Goal: Navigation & Orientation: Find specific page/section

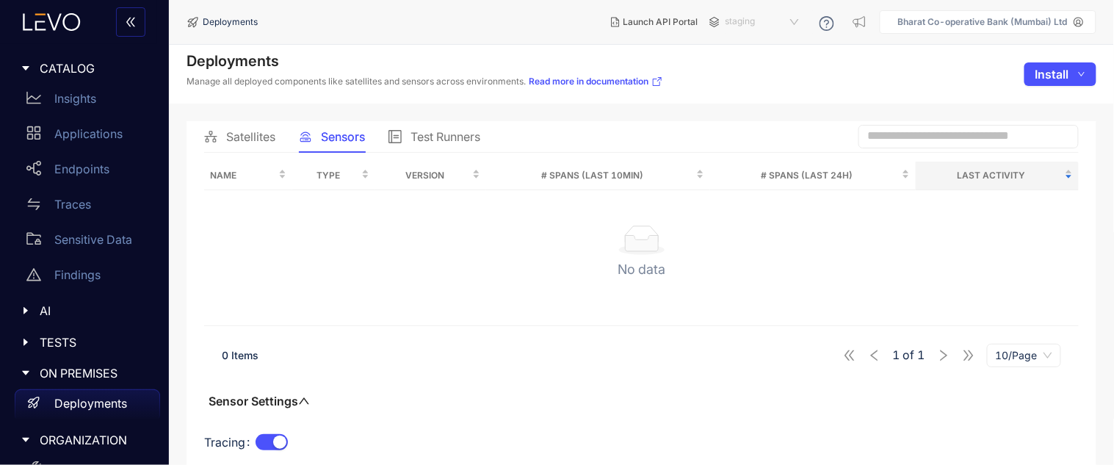
click at [757, 27] on span "staging" at bounding box center [764, 22] width 76 height 24
click at [759, 37] on div "All" at bounding box center [770, 46] width 88 height 19
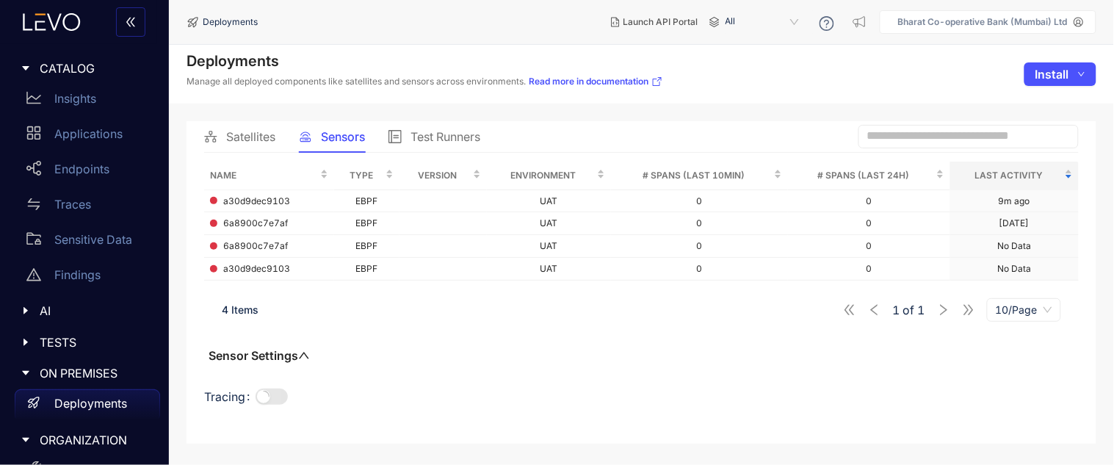
click at [758, 19] on span "All" at bounding box center [764, 22] width 76 height 24
click at [762, 73] on div "staging" at bounding box center [770, 65] width 88 height 19
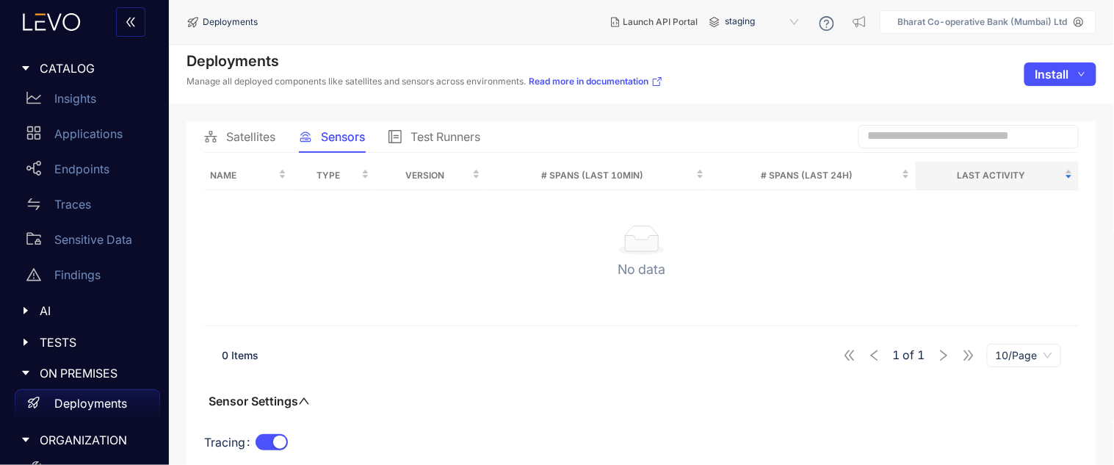
click at [24, 62] on div at bounding box center [30, 68] width 19 height 13
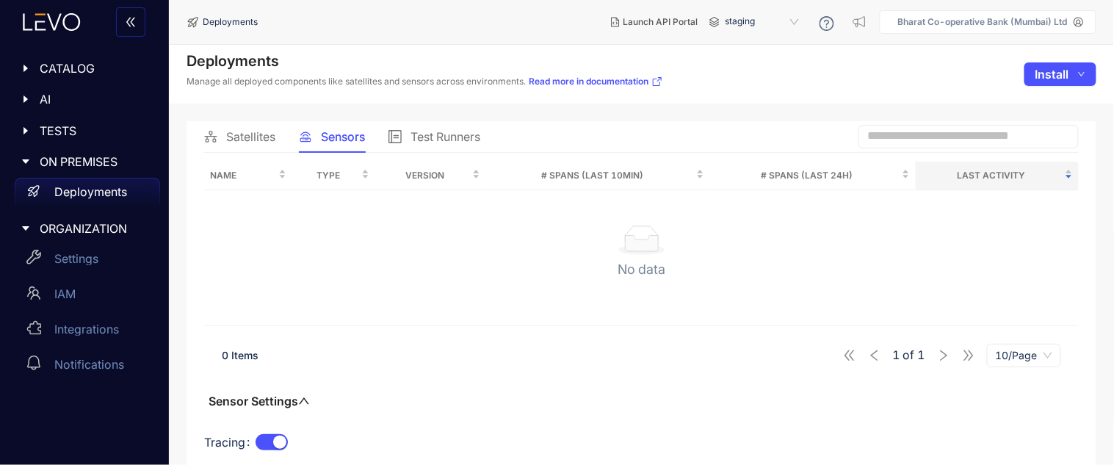
click at [24, 62] on div at bounding box center [30, 68] width 19 height 13
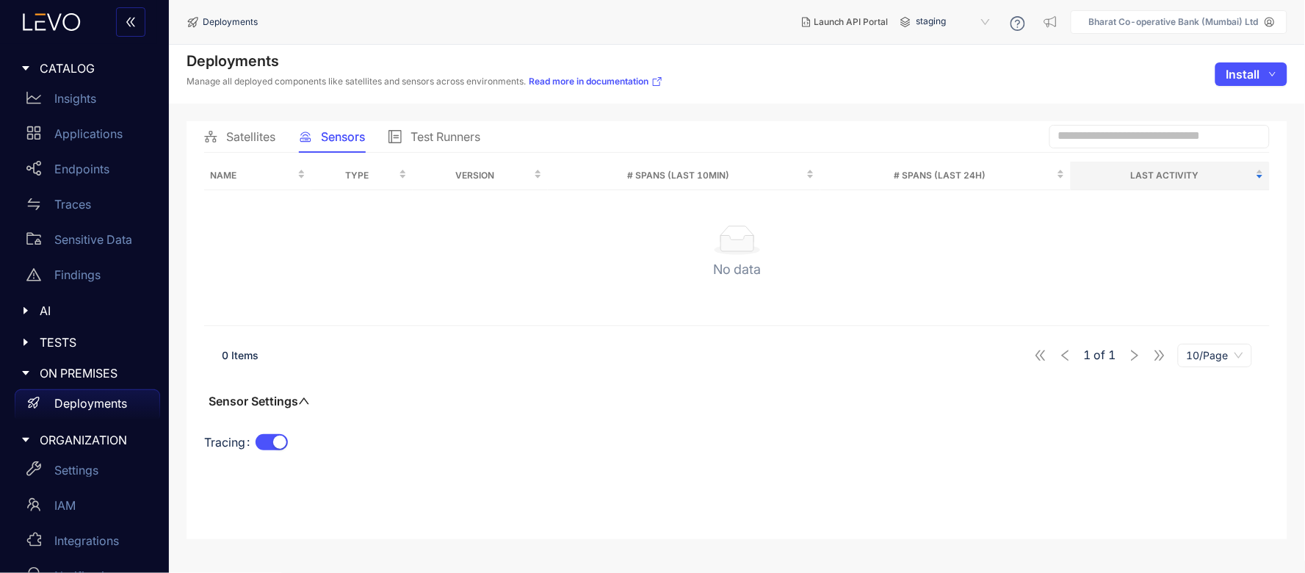
click at [938, 17] on span "staging" at bounding box center [955, 22] width 76 height 24
click at [931, 84] on div "UAT" at bounding box center [961, 84] width 76 height 16
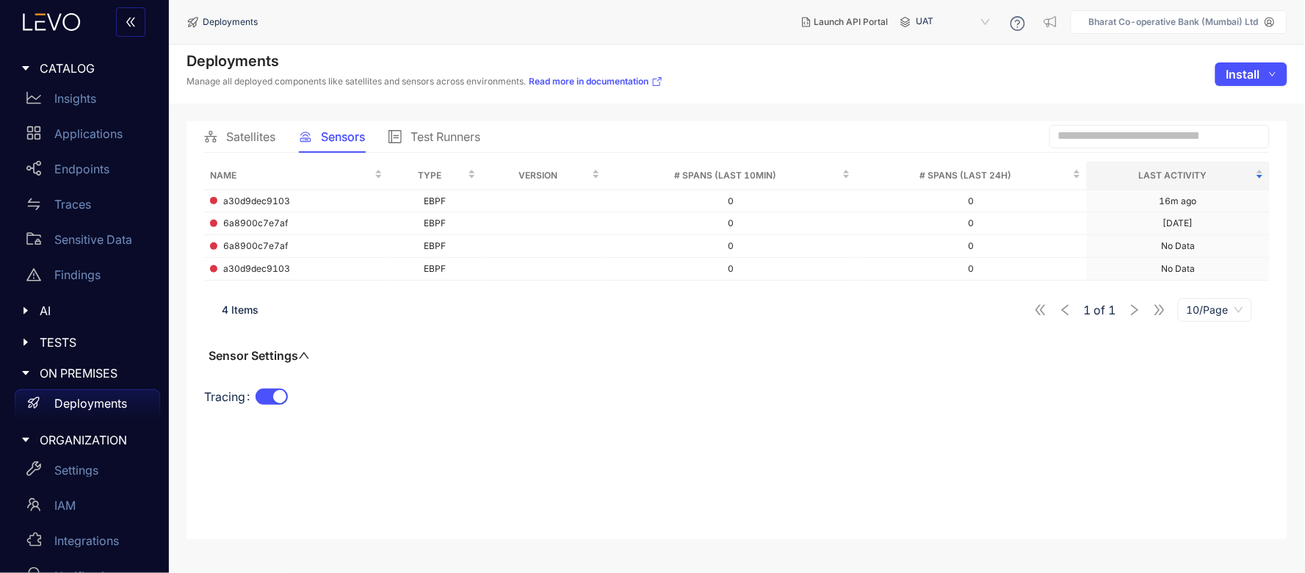
click at [57, 16] on icon at bounding box center [52, 22] width 80 height 18
click at [43, 24] on icon at bounding box center [52, 22] width 80 height 18
click at [63, 96] on p "Insights" at bounding box center [75, 98] width 42 height 13
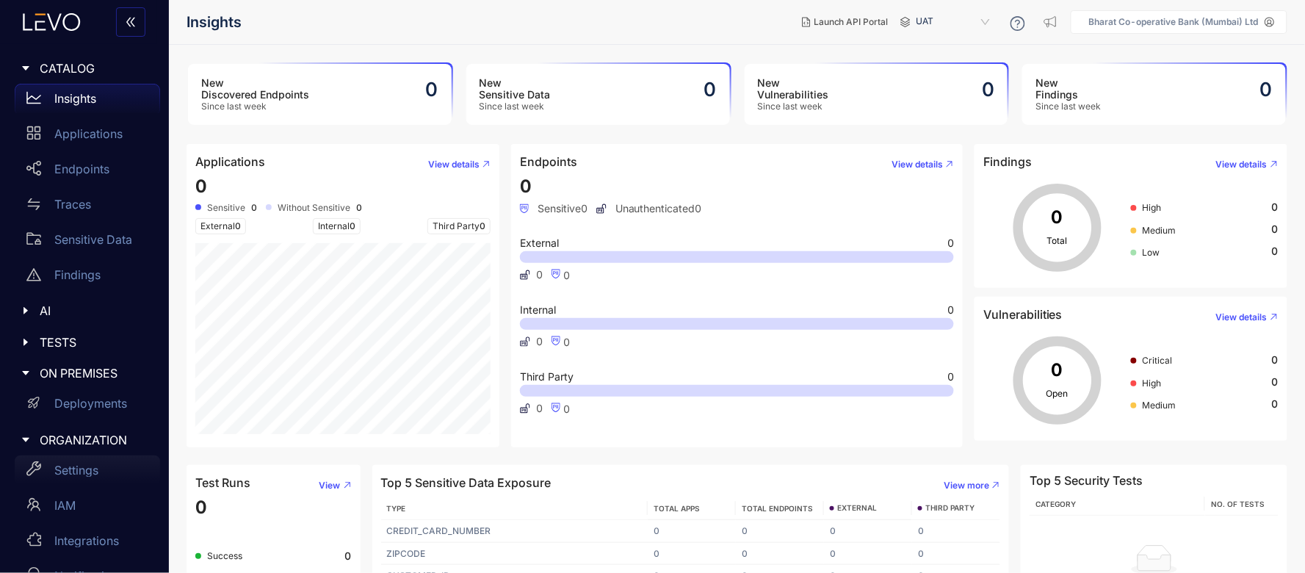
click at [82, 461] on div "Settings" at bounding box center [87, 469] width 145 height 29
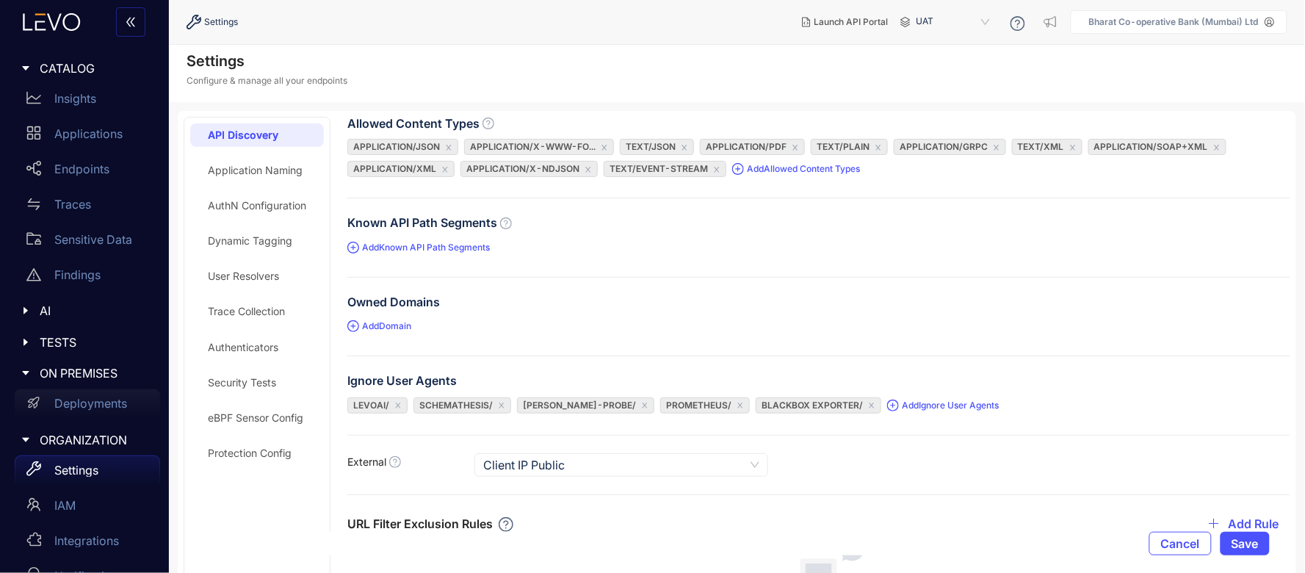
click at [97, 408] on p "Deployments" at bounding box center [90, 403] width 73 height 13
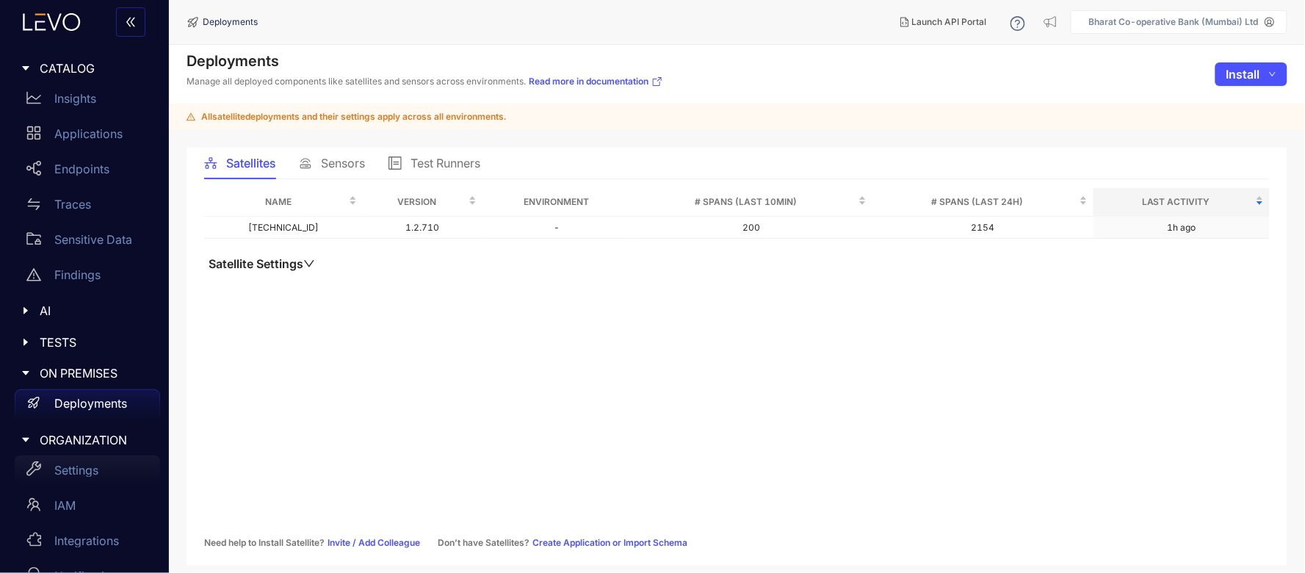
click at [83, 464] on p "Settings" at bounding box center [76, 469] width 44 height 13
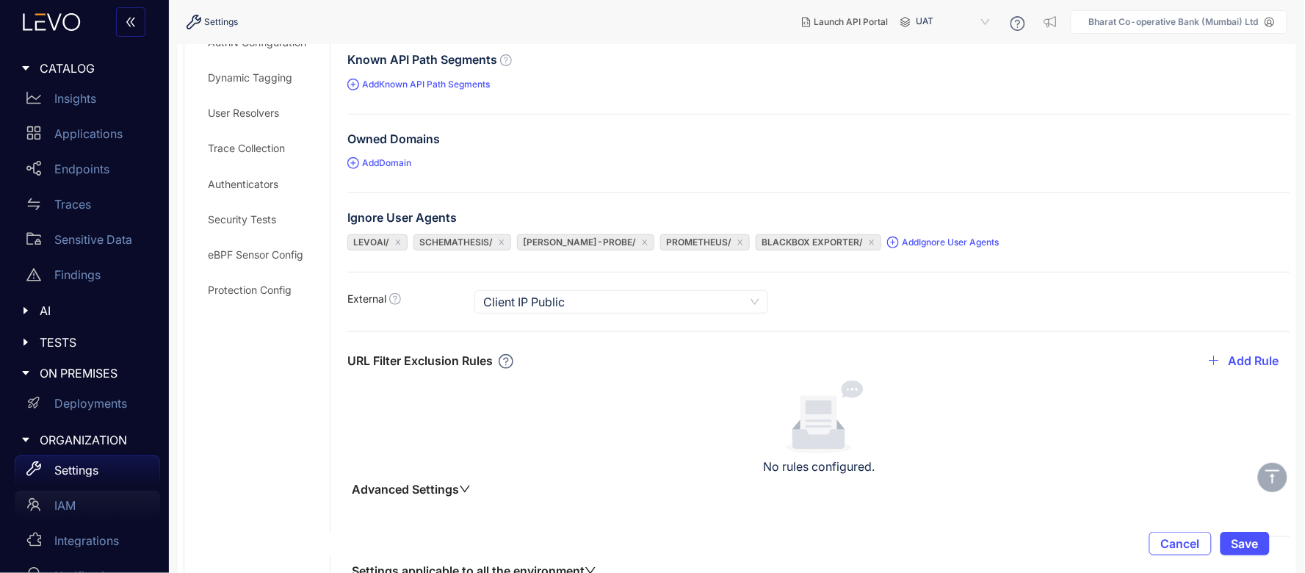
scroll to position [32, 0]
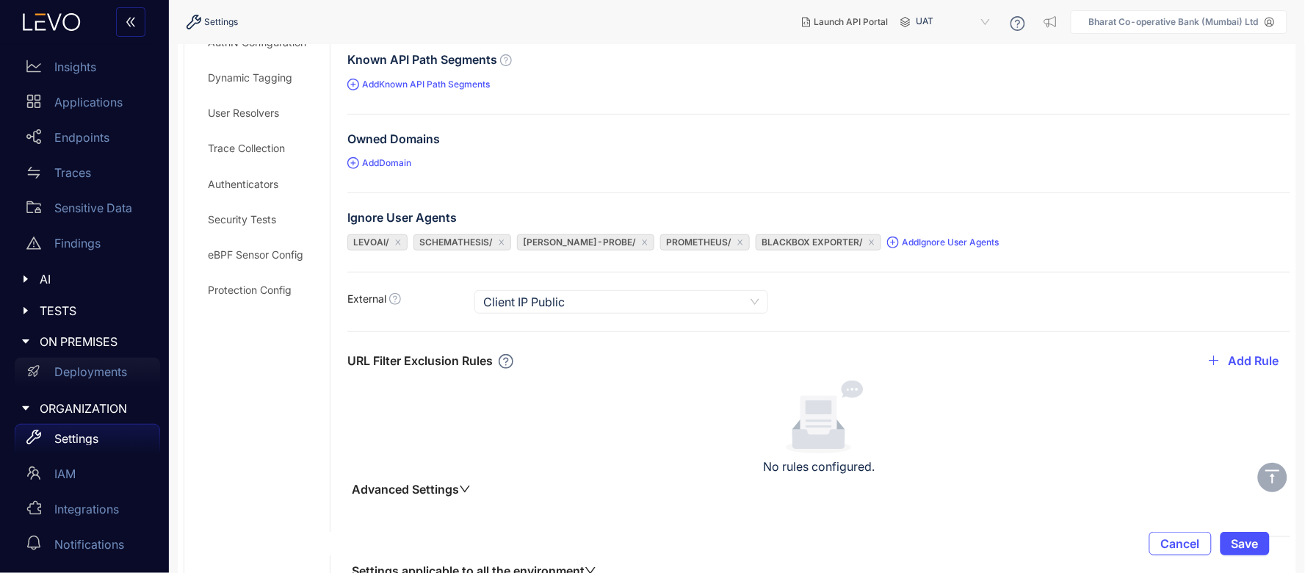
click at [74, 371] on p "Deployments" at bounding box center [90, 371] width 73 height 13
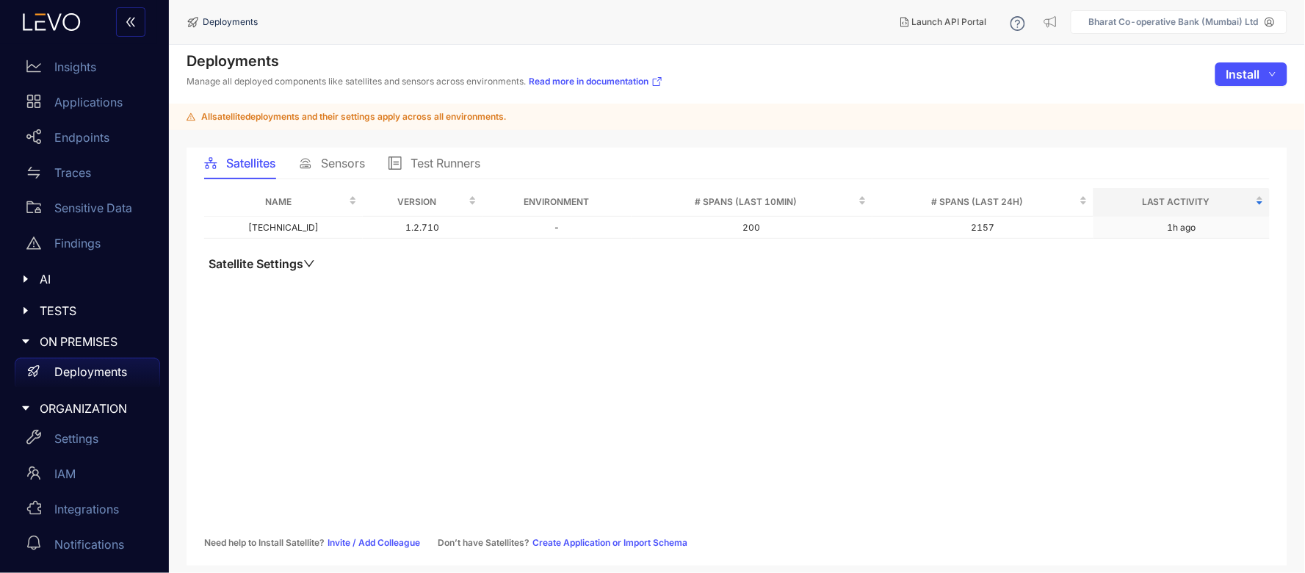
click at [353, 153] on div "Sensors" at bounding box center [332, 163] width 66 height 31
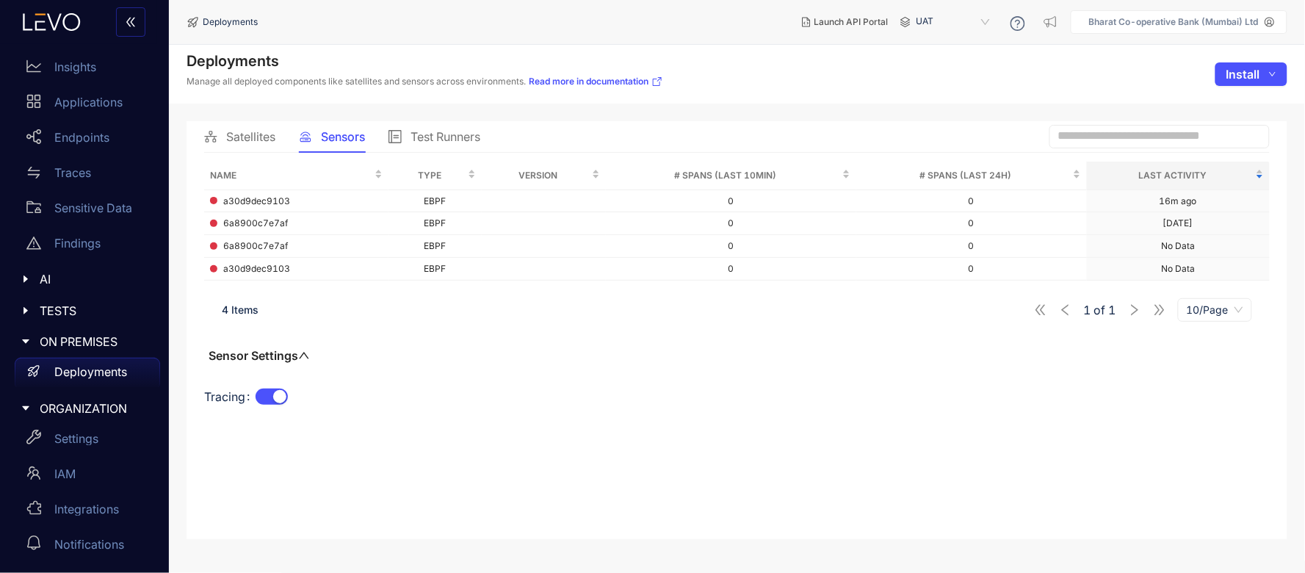
click at [261, 153] on div "Name Type Version # Spans (last 10min) # Spans (last 24h) Last Activity a30d9de…" at bounding box center [737, 337] width 1066 height 369
click at [259, 136] on span "Satellites" at bounding box center [250, 136] width 49 height 13
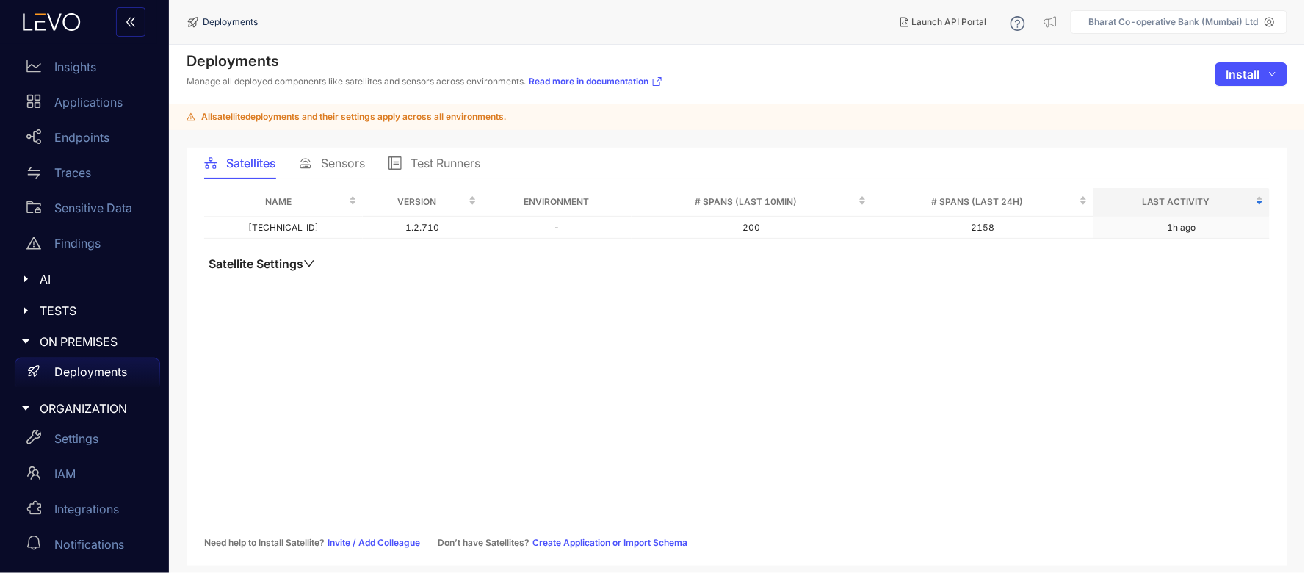
click at [469, 159] on span "Test Runners" at bounding box center [446, 162] width 70 height 13
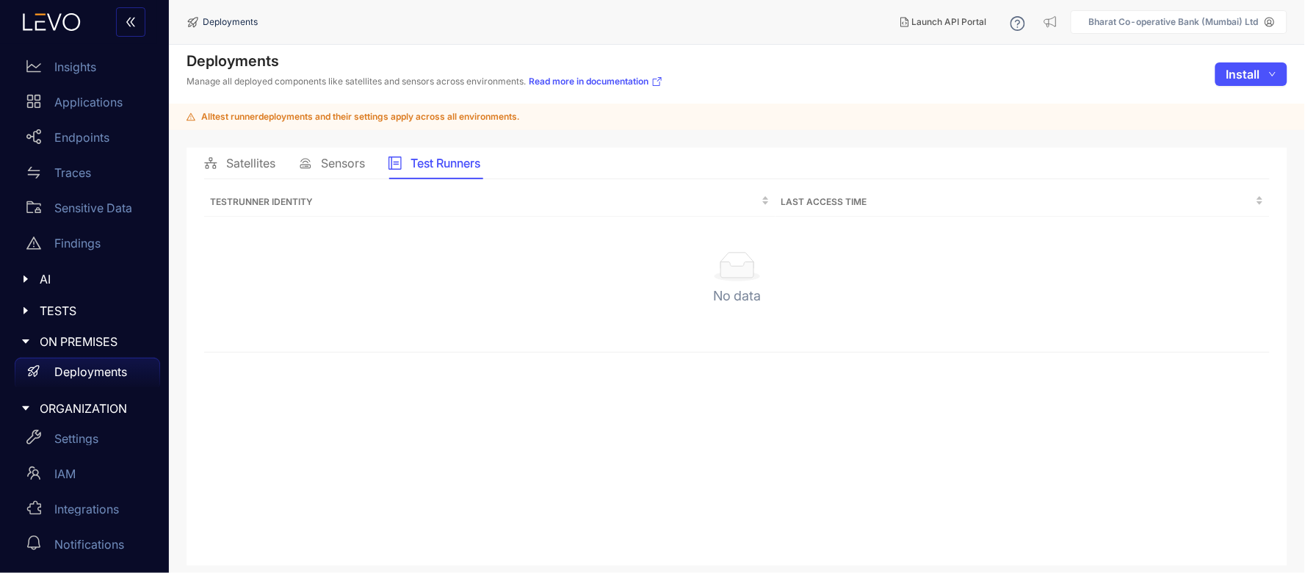
click at [355, 159] on span "Sensors" at bounding box center [343, 162] width 44 height 13
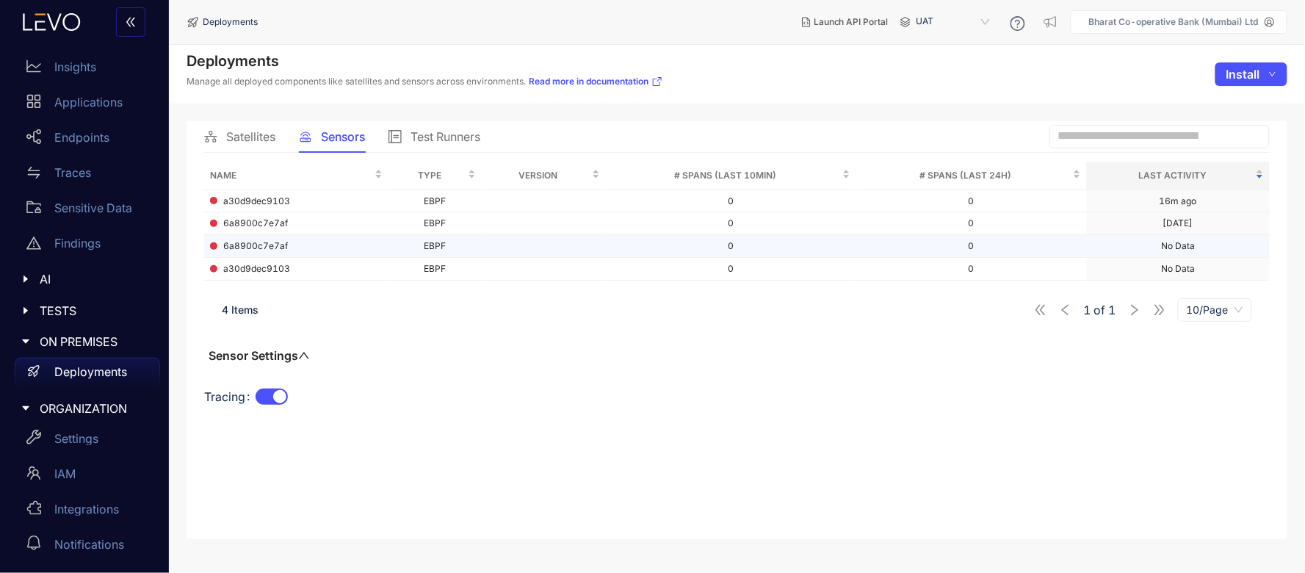
click at [260, 250] on span "6a8900c7e7af" at bounding box center [255, 246] width 65 height 10
click at [246, 275] on td "a30d9dec9103" at bounding box center [296, 269] width 184 height 23
click at [292, 270] on div "a30d9dec9103" at bounding box center [296, 269] width 173 height 10
click at [286, 270] on span "a30d9dec9103" at bounding box center [256, 269] width 67 height 10
click at [254, 192] on td "a30d9dec9103" at bounding box center [296, 201] width 184 height 23
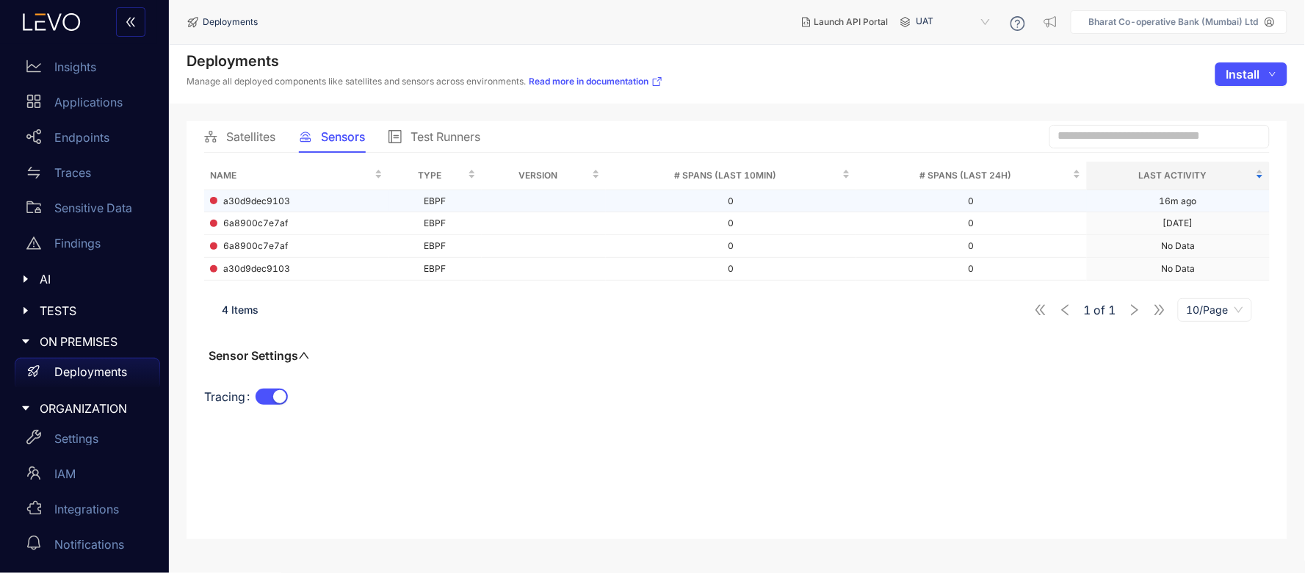
click at [245, 203] on span "a30d9dec9103" at bounding box center [256, 201] width 67 height 10
click at [929, 19] on span "UAT" at bounding box center [955, 22] width 76 height 24
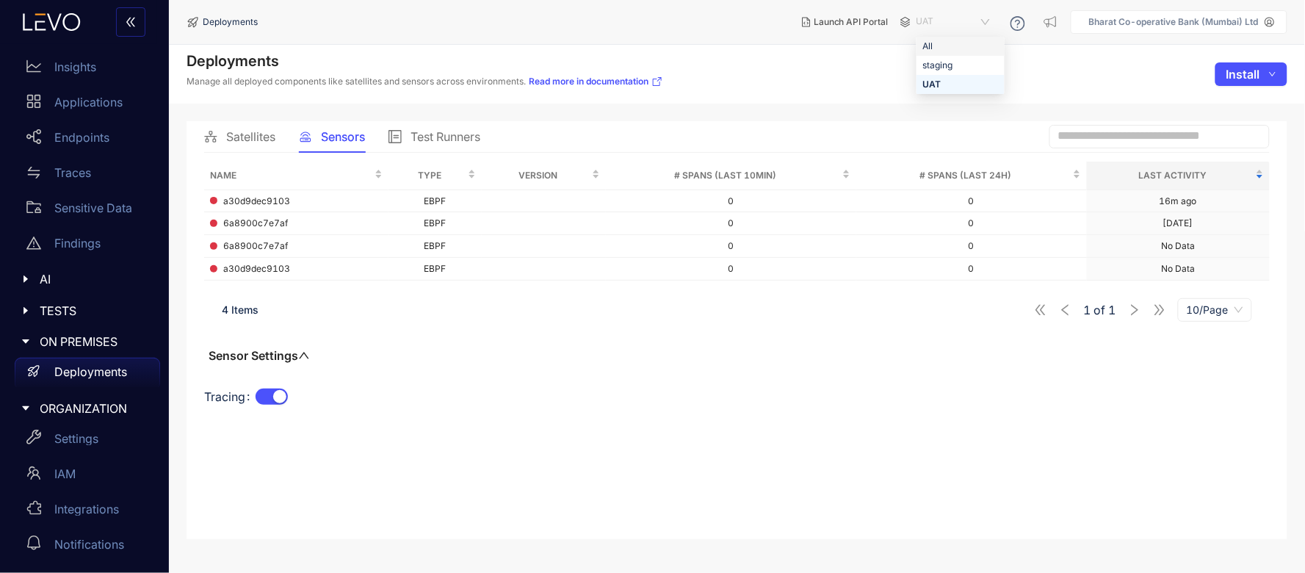
click at [929, 48] on div "All" at bounding box center [961, 46] width 76 height 16
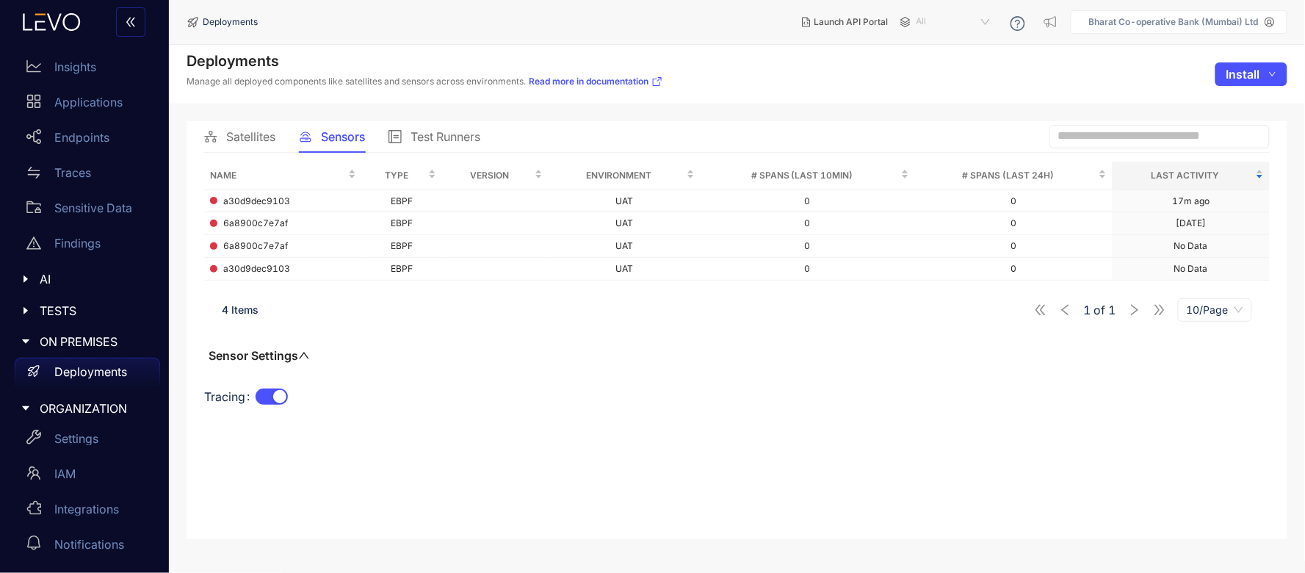
drag, startPoint x: 931, startPoint y: 12, endPoint x: 920, endPoint y: 17, distance: 11.2
click at [926, 15] on span "All" at bounding box center [955, 22] width 76 height 24
click at [927, 79] on div "UAT" at bounding box center [961, 84] width 76 height 16
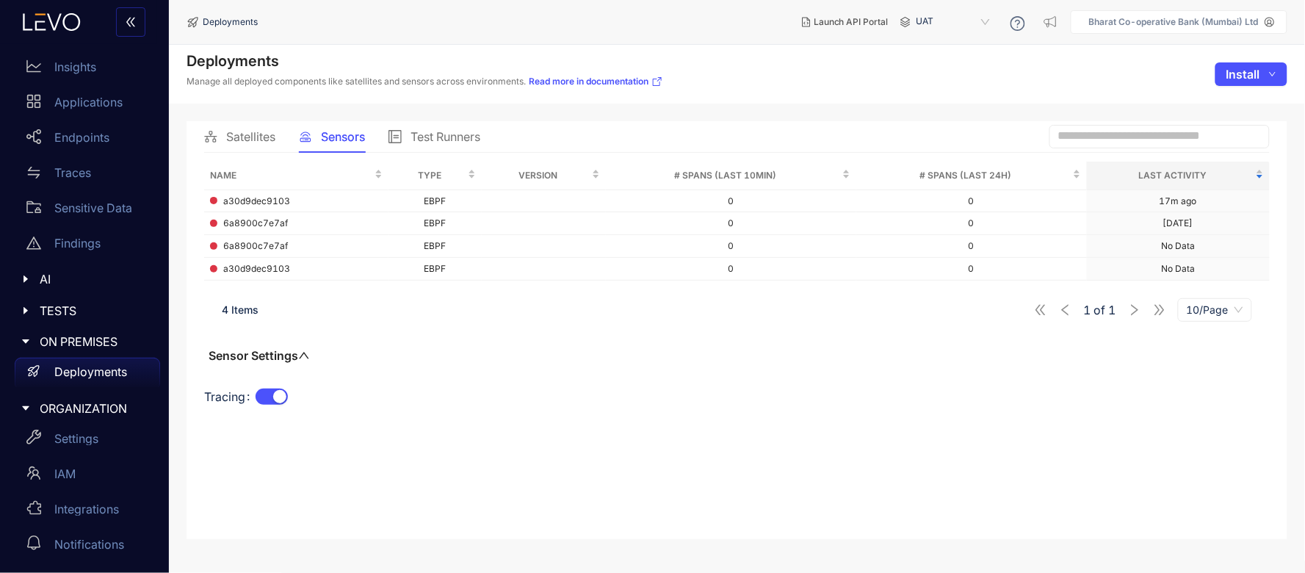
click at [920, 24] on span "UAT" at bounding box center [955, 22] width 76 height 24
click at [920, 46] on div "All" at bounding box center [961, 46] width 88 height 19
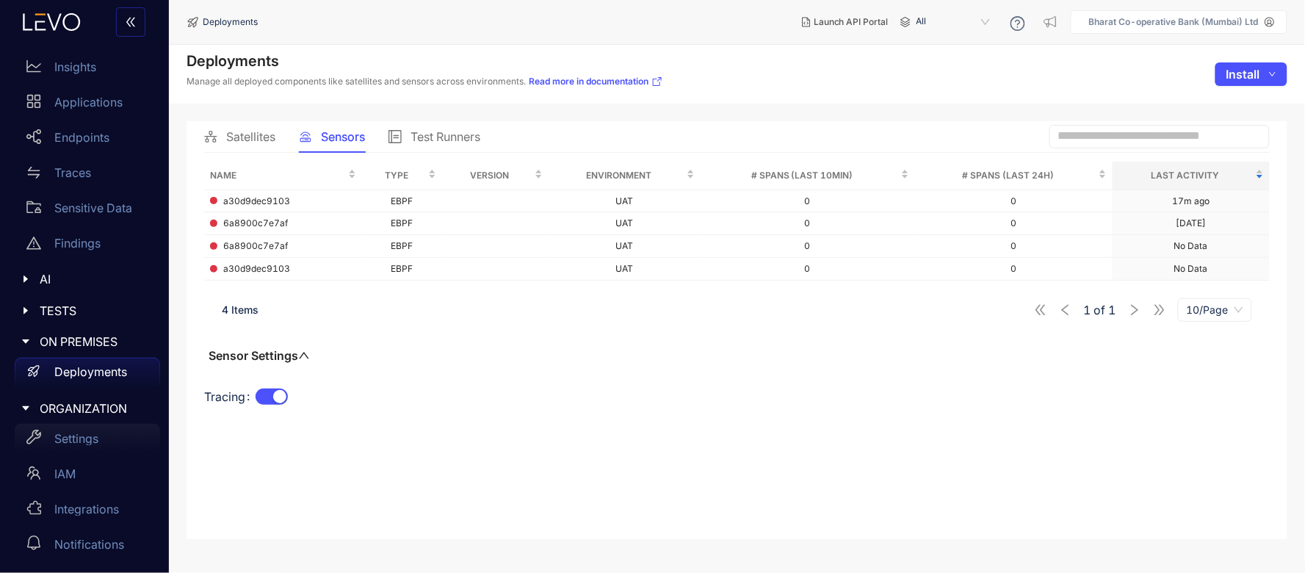
click at [75, 427] on div "Settings" at bounding box center [87, 438] width 145 height 29
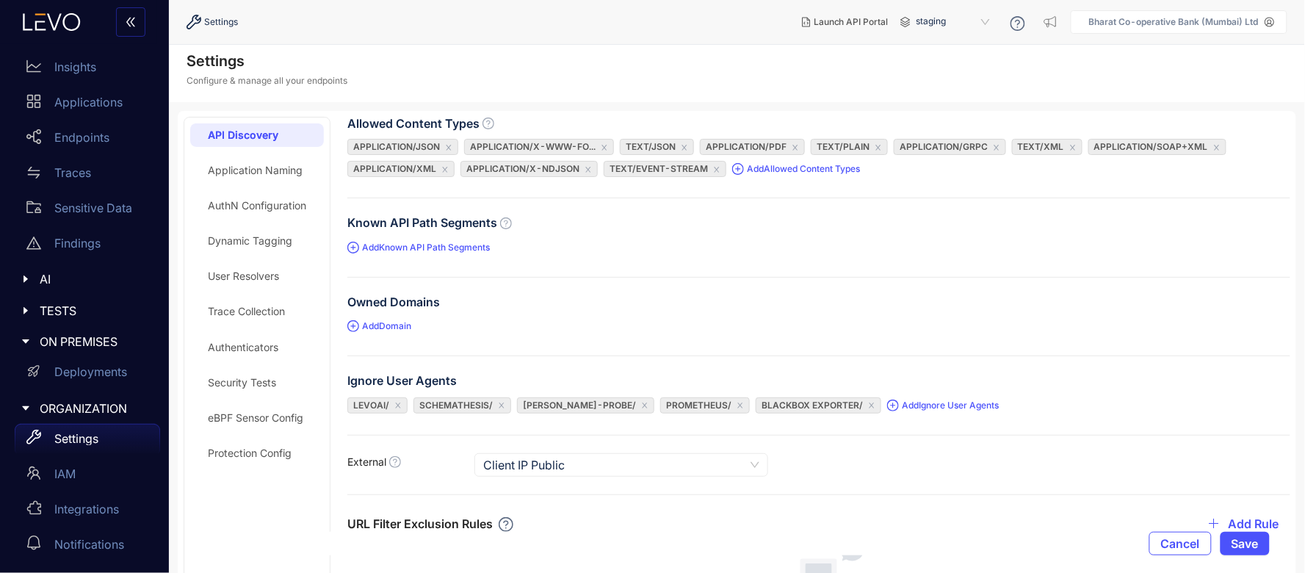
click at [253, 454] on div "Protection Config" at bounding box center [250, 453] width 84 height 12
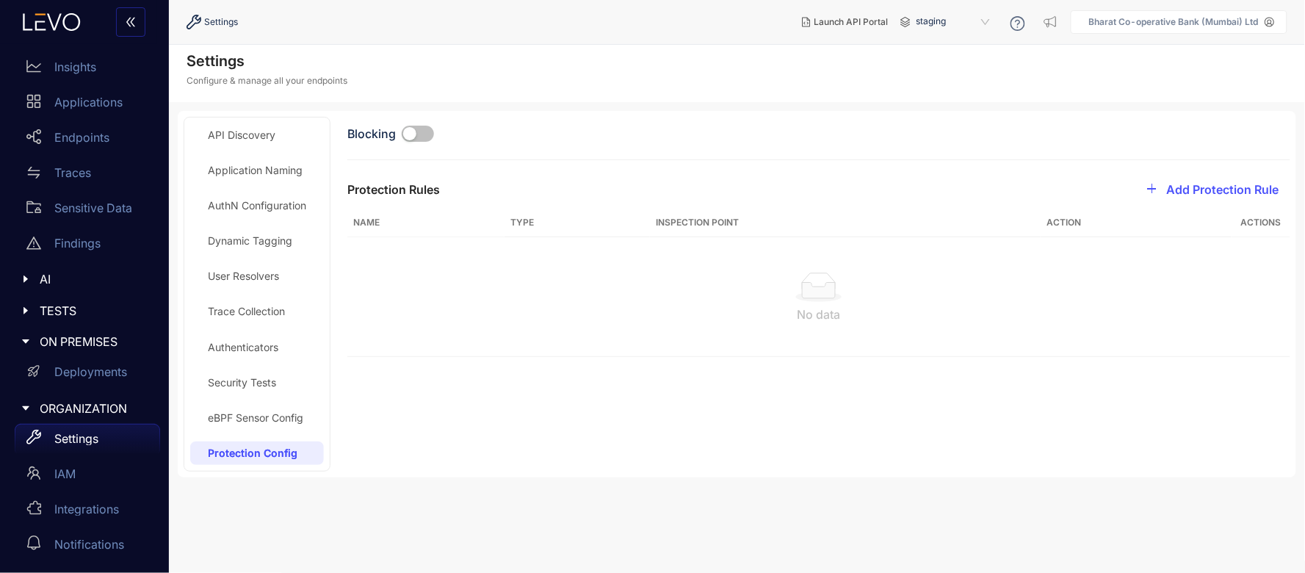
click at [409, 134] on div "button" at bounding box center [409, 133] width 13 height 13
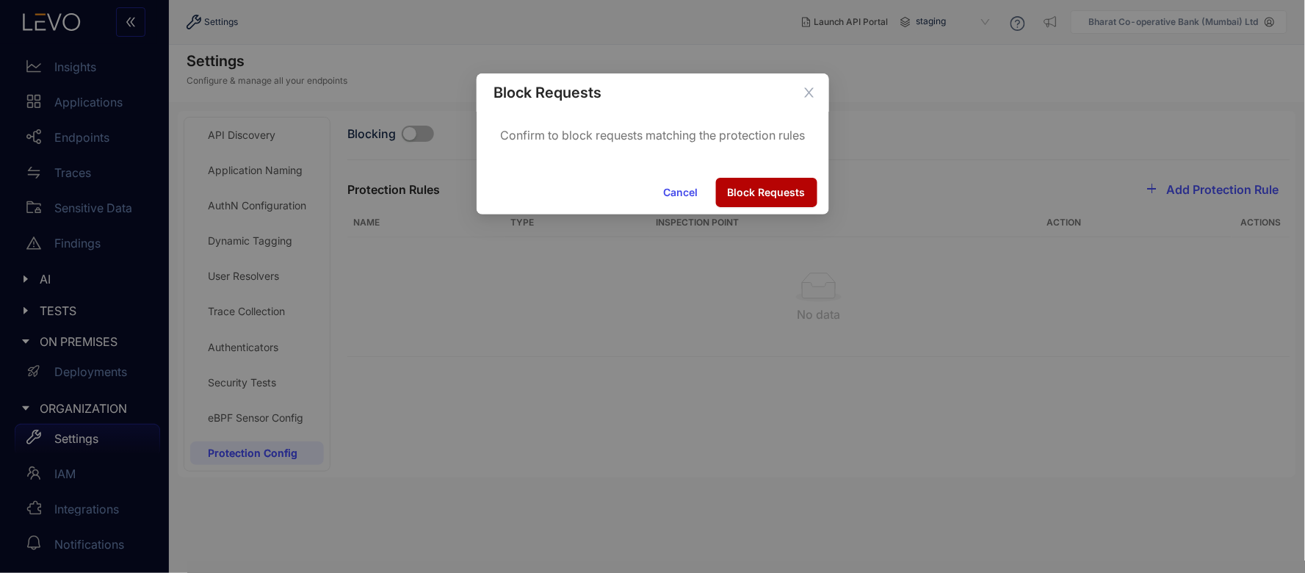
click at [693, 194] on span "Cancel" at bounding box center [681, 193] width 35 height 12
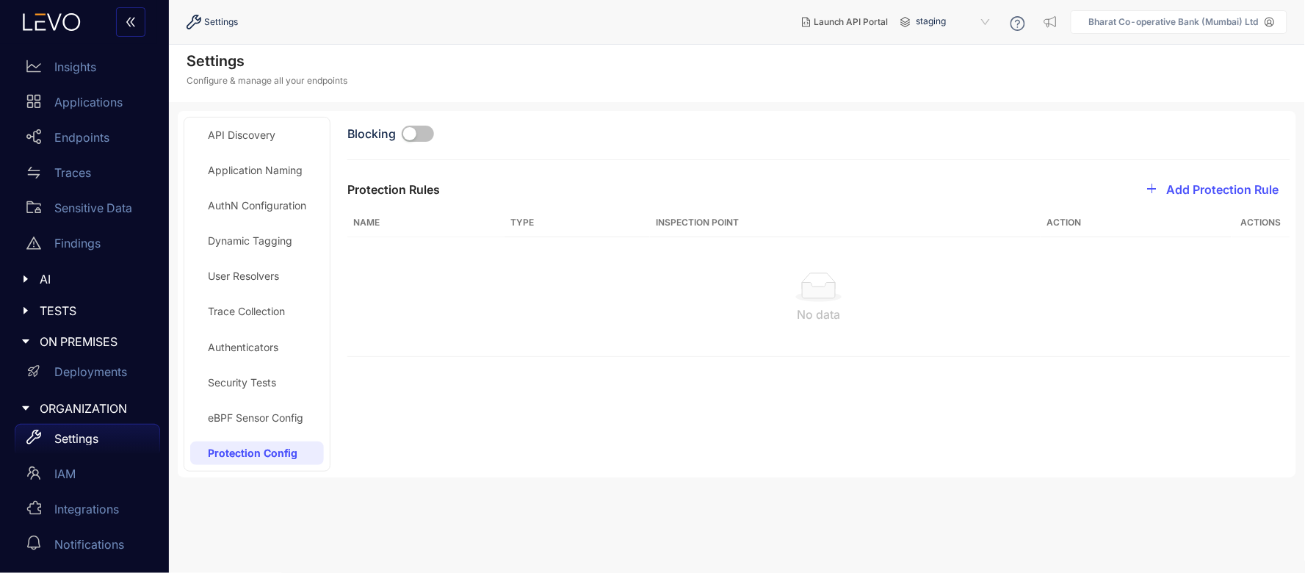
click at [264, 414] on div "eBPF Sensor Config" at bounding box center [255, 418] width 95 height 12
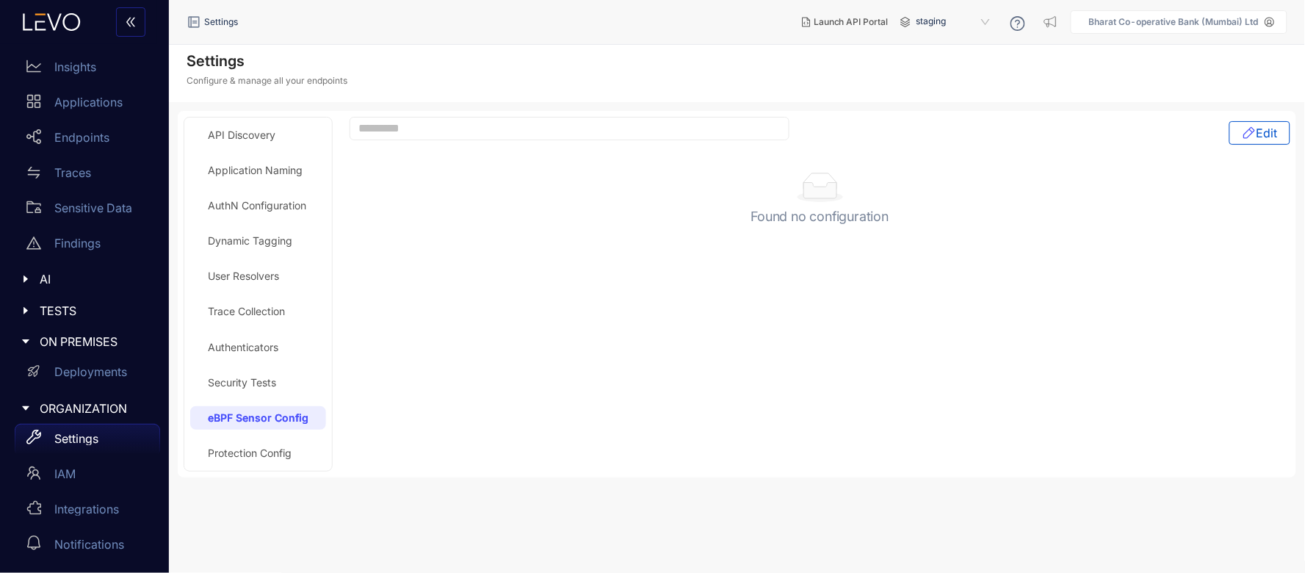
click at [245, 384] on div "Security Tests" at bounding box center [242, 383] width 68 height 12
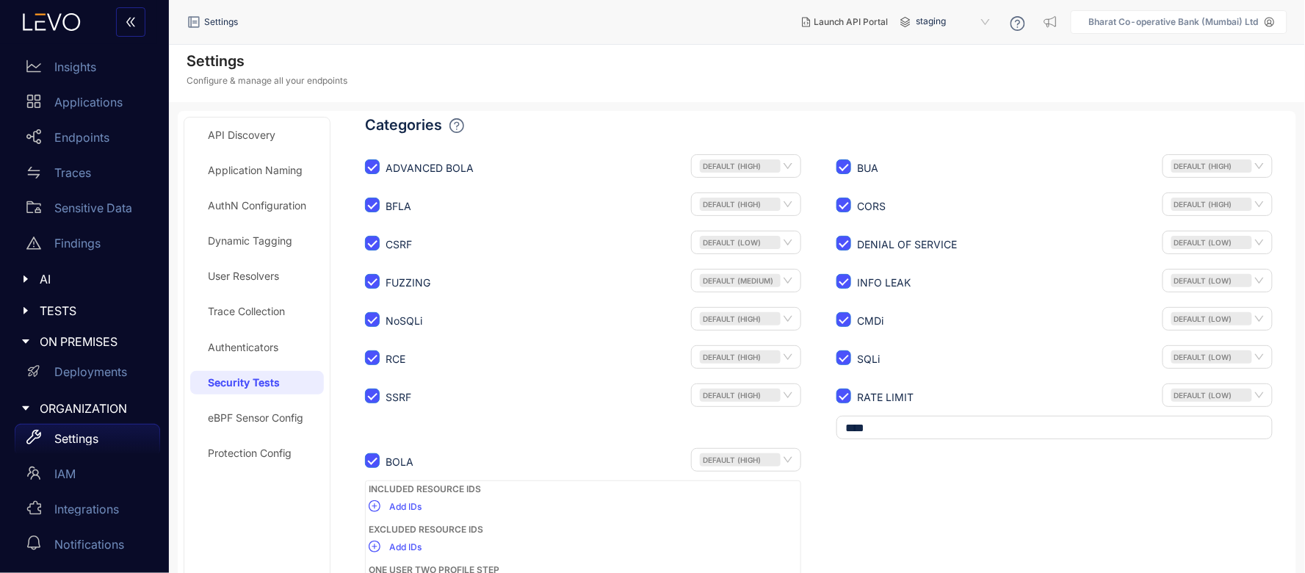
click at [245, 347] on div "Authenticators" at bounding box center [243, 348] width 71 height 12
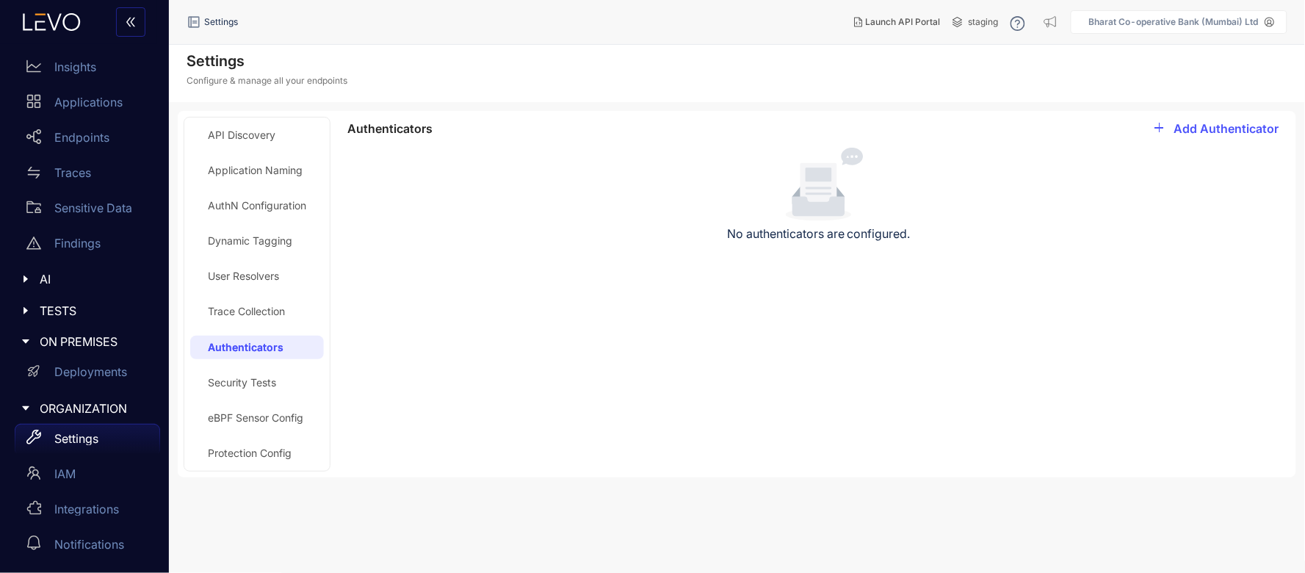
click at [250, 317] on div "Trace Collection" at bounding box center [246, 312] width 77 height 12
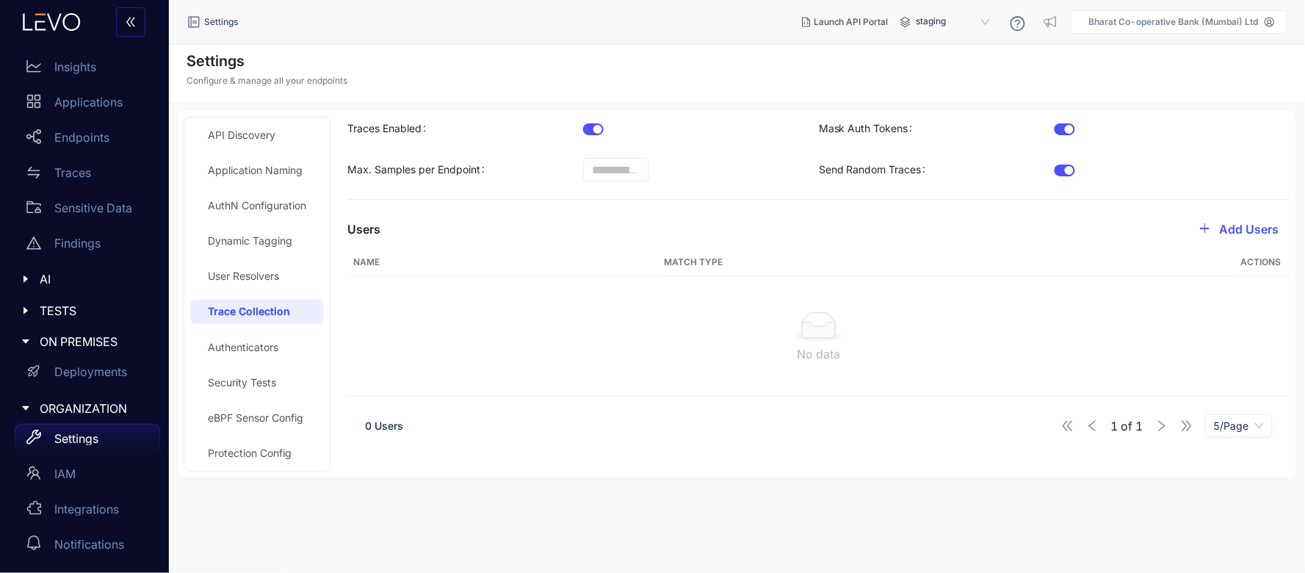
click at [48, 35] on div at bounding box center [78, 22] width 157 height 44
click at [51, 12] on div at bounding box center [78, 22] width 157 height 44
click at [79, 66] on p "Insights" at bounding box center [75, 66] width 42 height 13
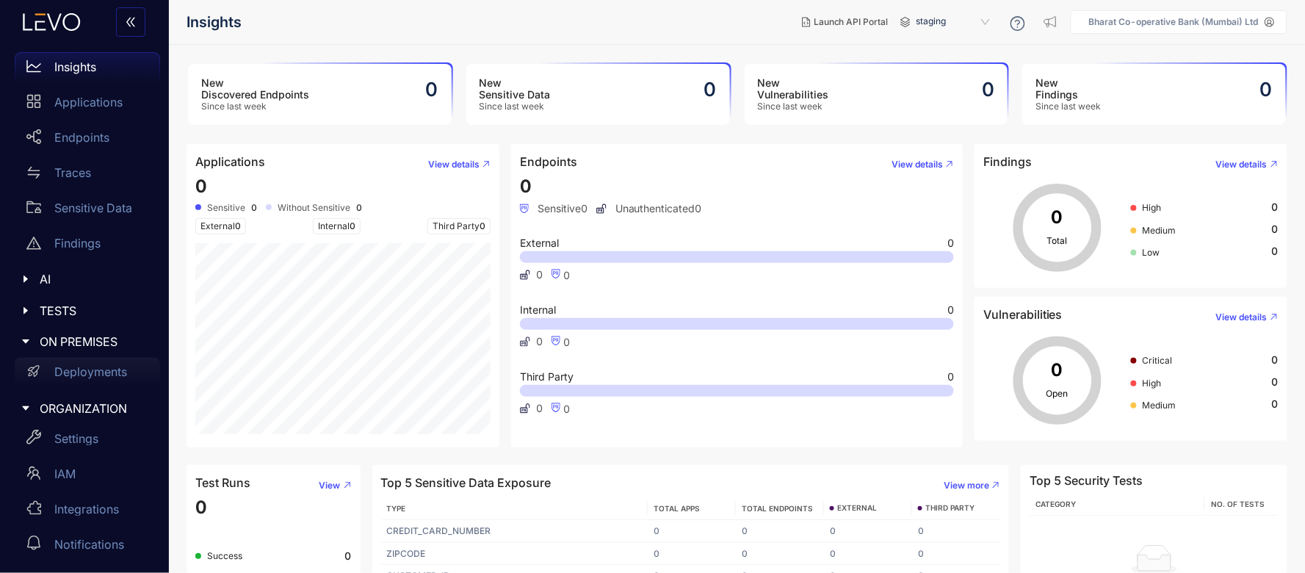
click at [85, 370] on p "Deployments" at bounding box center [90, 371] width 73 height 13
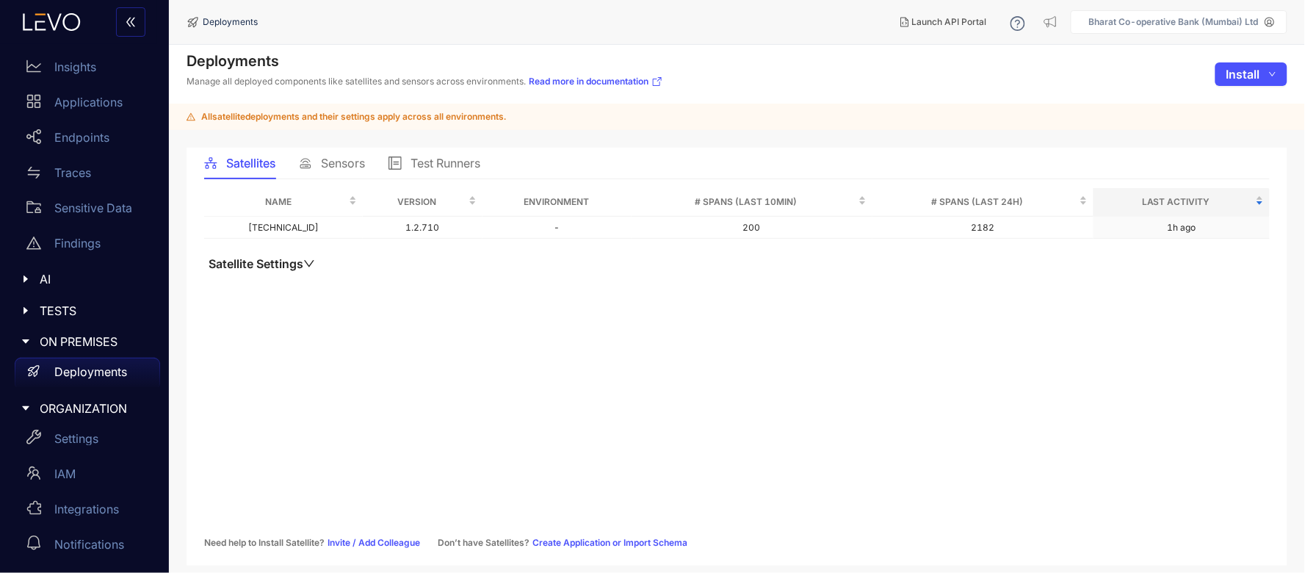
click at [65, 312] on span "TESTS" at bounding box center [94, 310] width 109 height 13
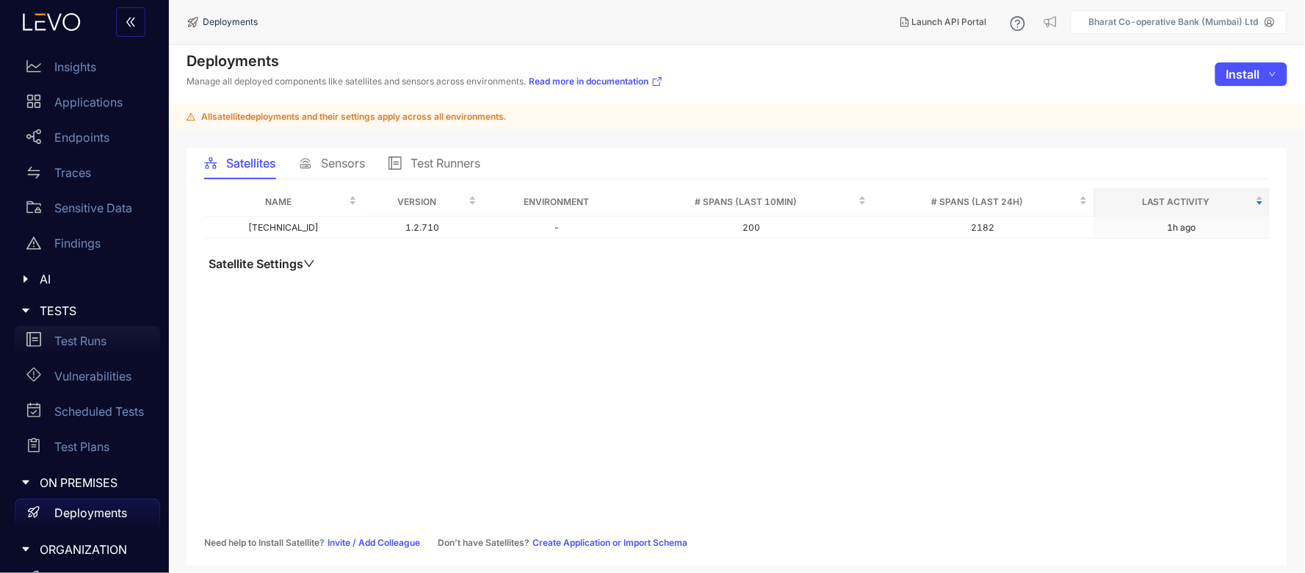
click at [76, 333] on div "Test Runs" at bounding box center [87, 340] width 145 height 29
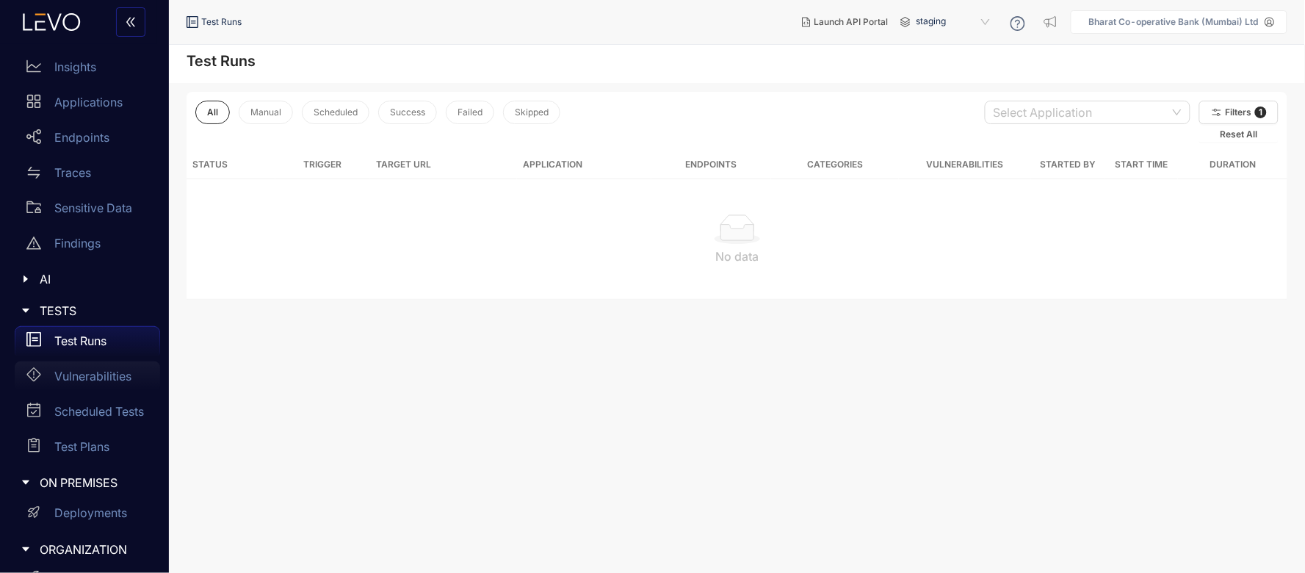
click at [82, 365] on div "Vulnerabilities" at bounding box center [87, 375] width 145 height 29
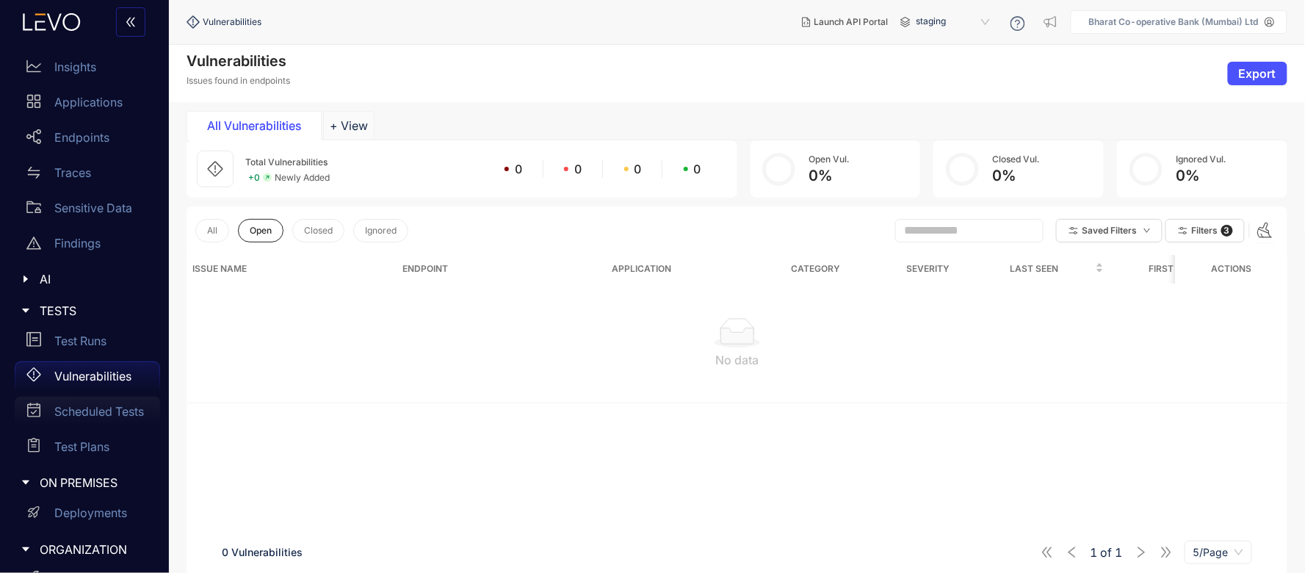
click at [82, 398] on div "Scheduled Tests" at bounding box center [87, 411] width 145 height 29
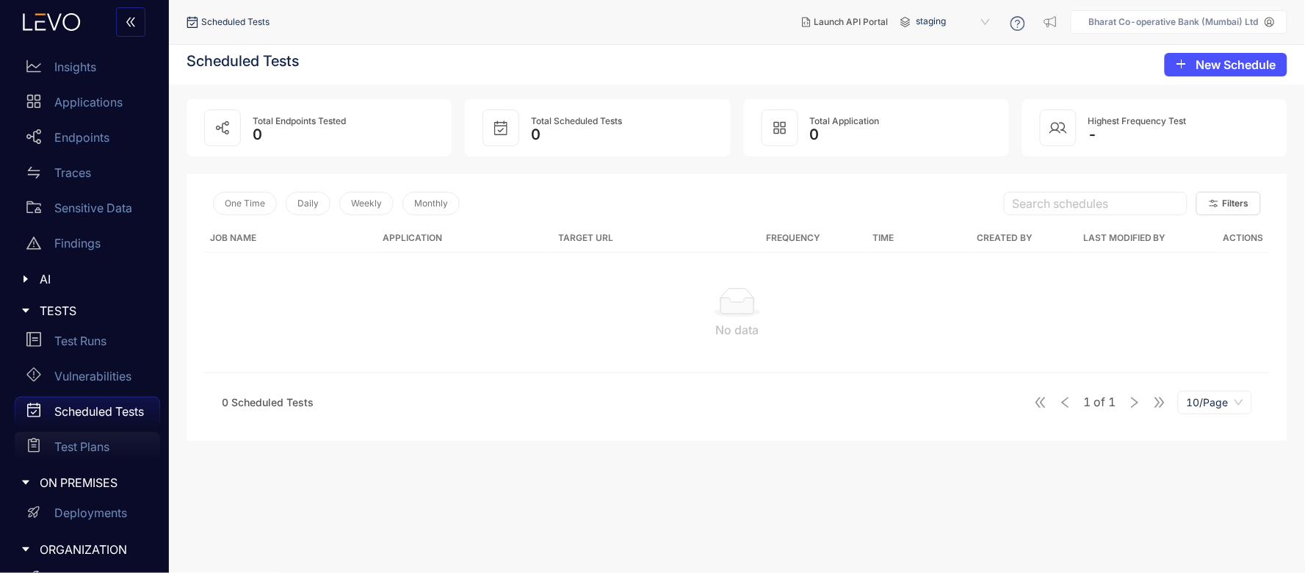
click at [68, 441] on p "Test Plans" at bounding box center [81, 446] width 55 height 13
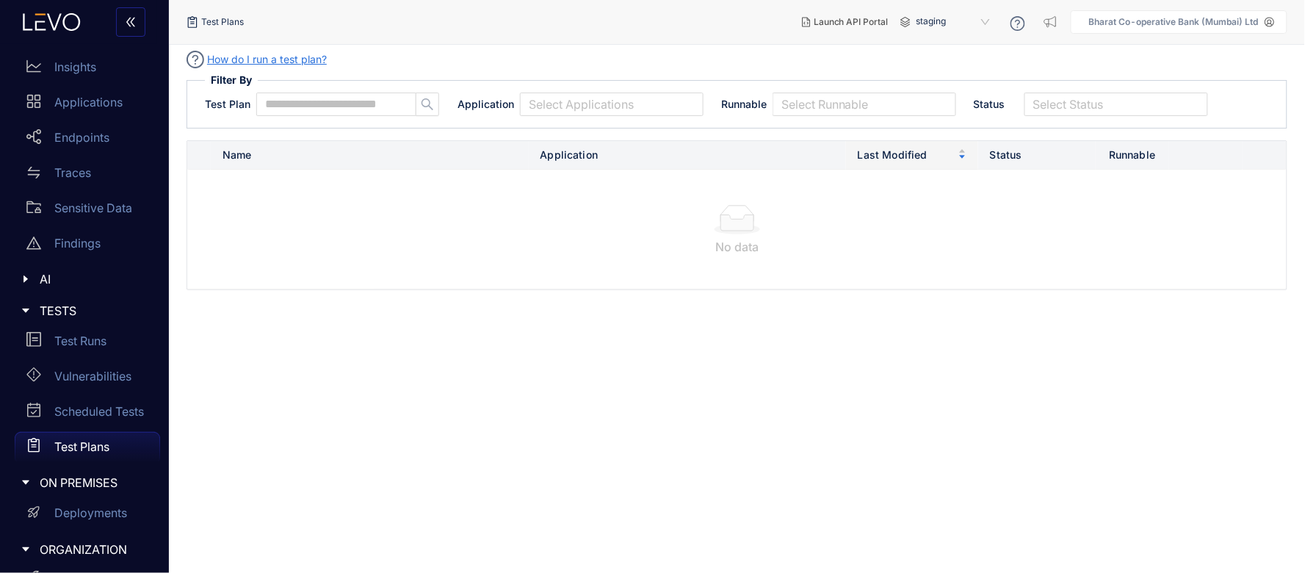
click at [67, 464] on span "ON PREMISES" at bounding box center [94, 482] width 109 height 13
click at [67, 464] on div "ORGANIZATION" at bounding box center [84, 514] width 151 height 31
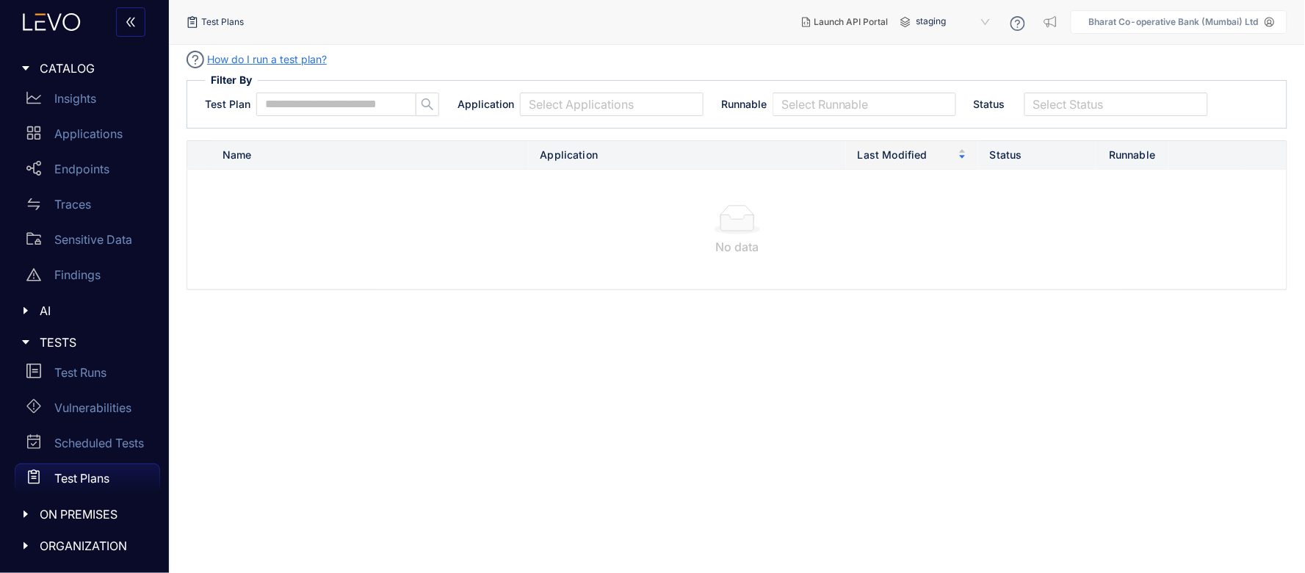
click at [69, 464] on div "Test Plans" at bounding box center [87, 477] width 145 height 29
click at [78, 414] on p "Vulnerabilities" at bounding box center [92, 407] width 77 height 13
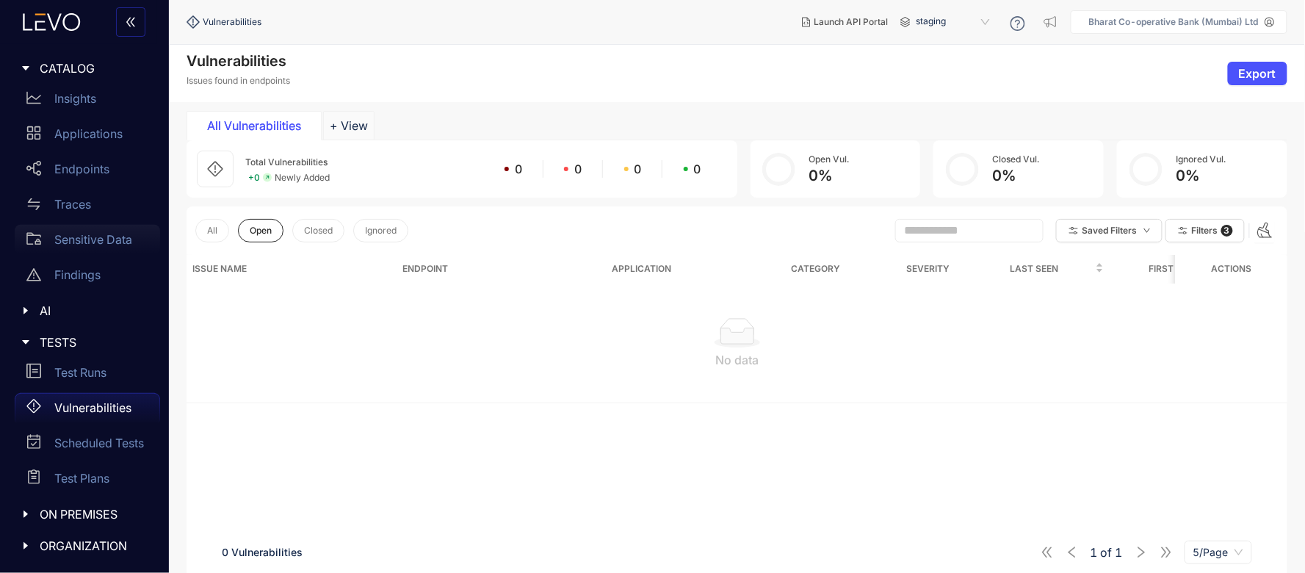
click at [91, 240] on p "Sensitive Data" at bounding box center [93, 239] width 78 height 13
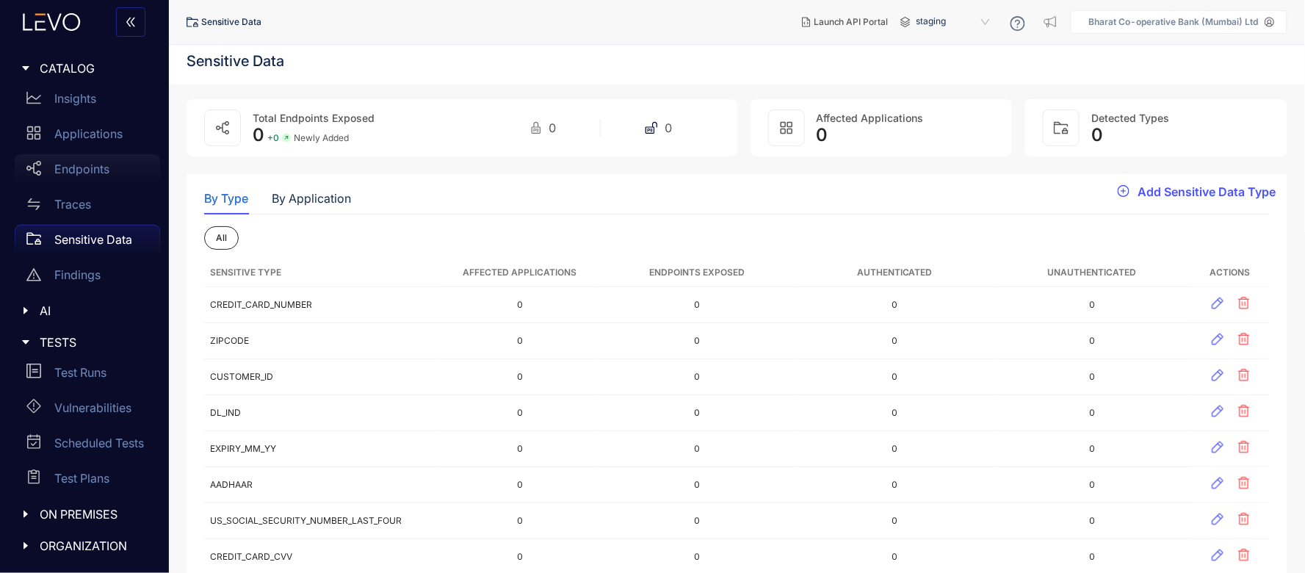
click at [91, 163] on p "Endpoints" at bounding box center [81, 168] width 55 height 13
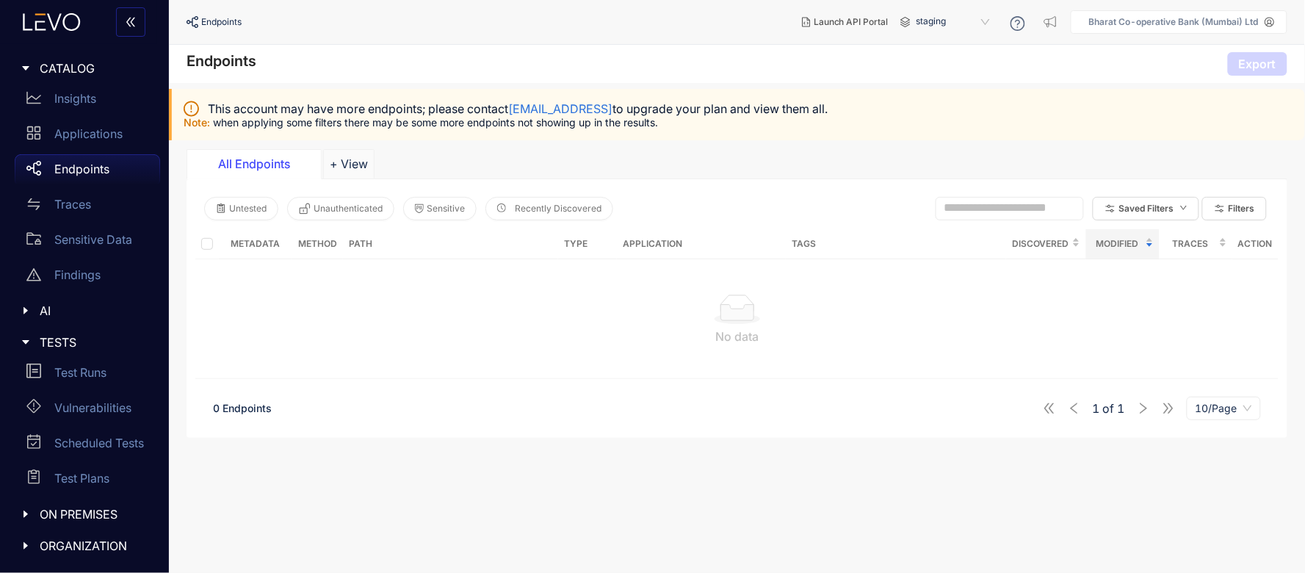
click at [21, 464] on icon "caret-right" at bounding box center [26, 514] width 10 height 10
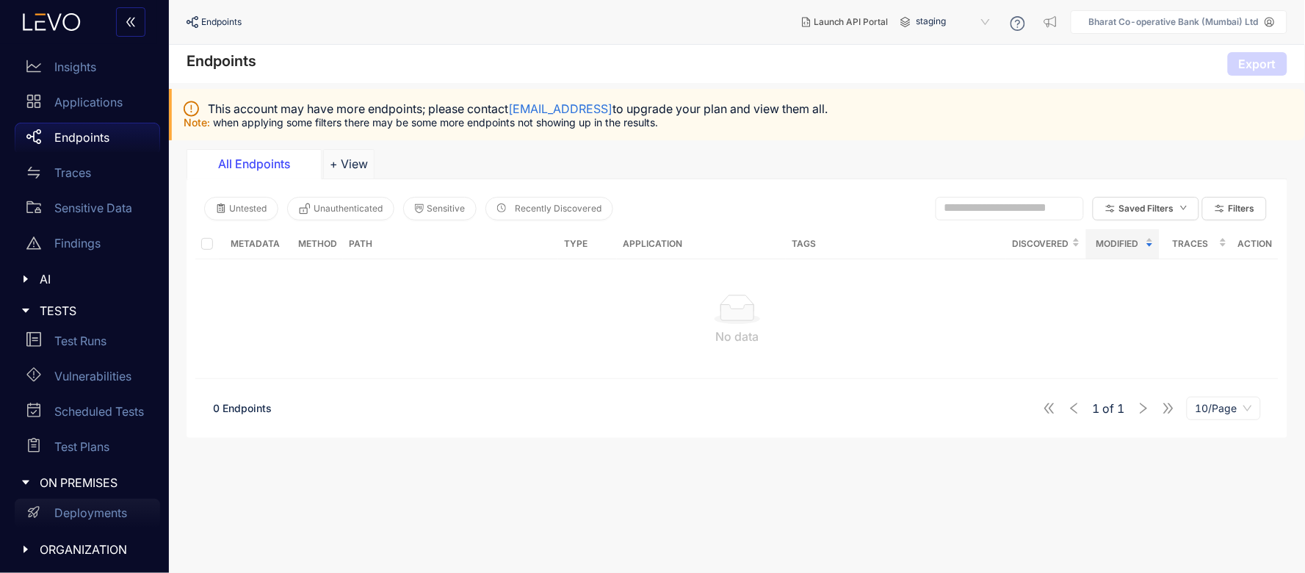
click at [86, 464] on p "Deployments" at bounding box center [90, 512] width 73 height 13
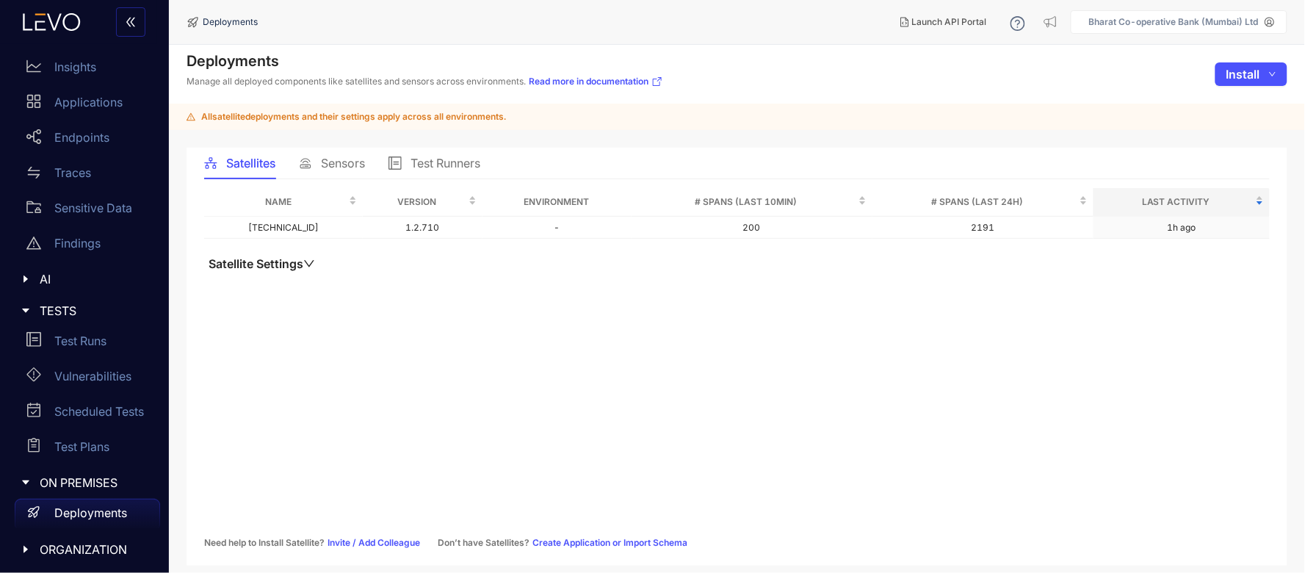
click at [347, 167] on span "Sensors" at bounding box center [343, 162] width 44 height 13
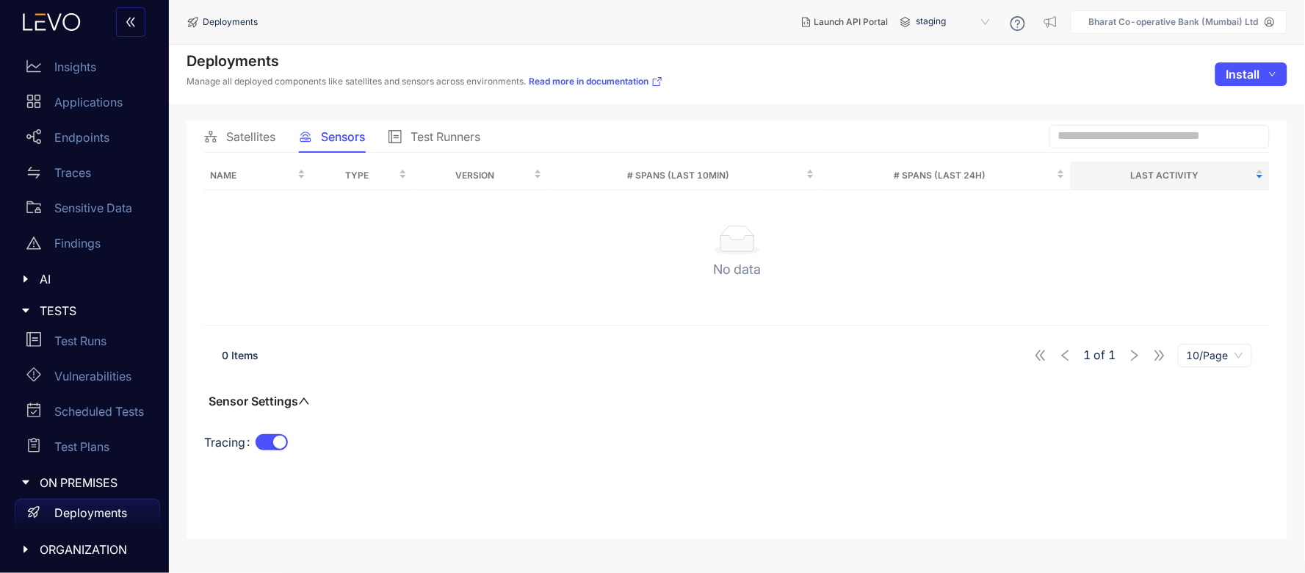
click at [911, 26] on div "staging" at bounding box center [955, 22] width 88 height 24
click at [920, 23] on span "staging" at bounding box center [955, 22] width 76 height 24
click at [926, 43] on div "All" at bounding box center [961, 46] width 76 height 16
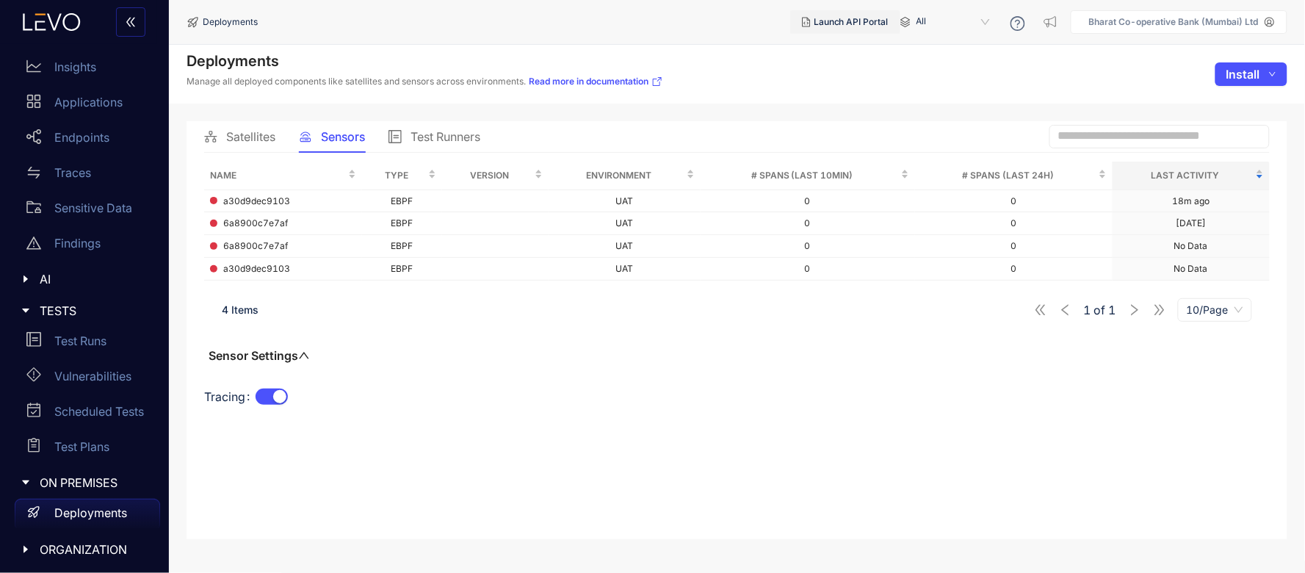
click at [850, 20] on span "Launch API Portal" at bounding box center [851, 22] width 75 height 10
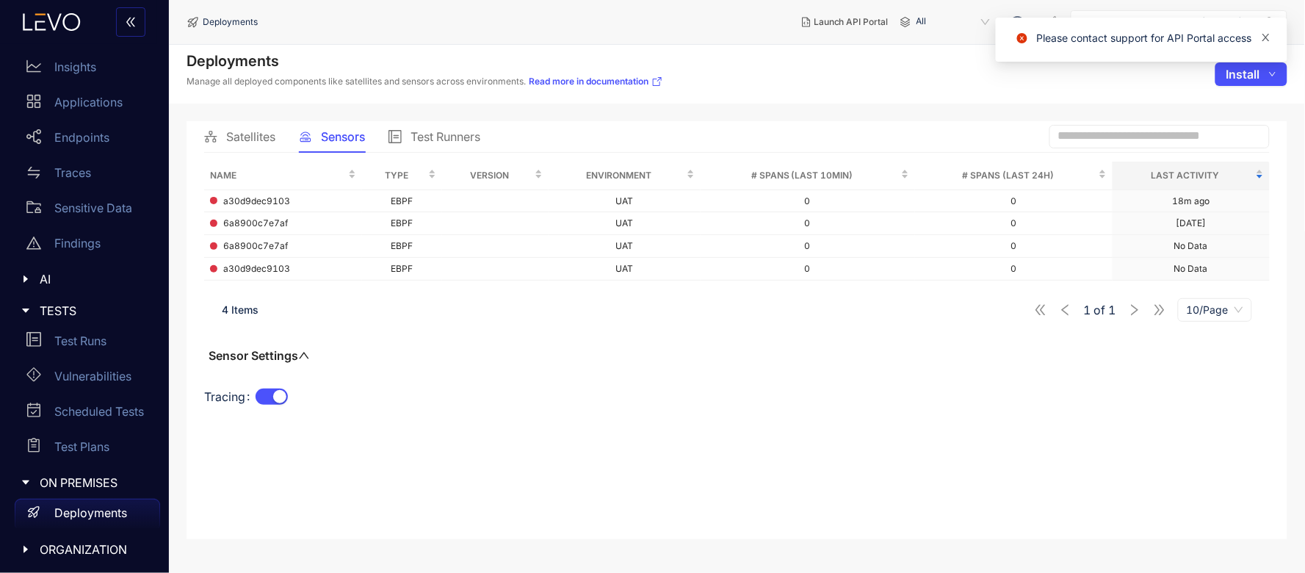
click at [1113, 35] on icon "close" at bounding box center [1266, 37] width 10 height 10
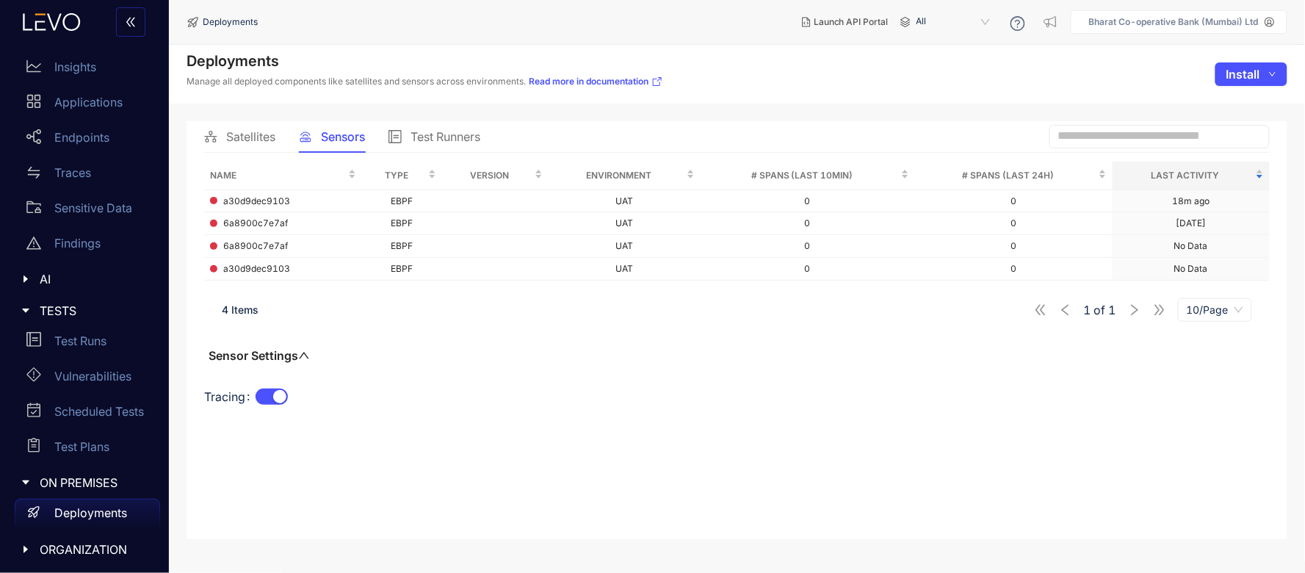
click at [639, 441] on div "Name Type Version Environment # Spans (last 10min) # Spans (last 24h) Last Acti…" at bounding box center [737, 342] width 1066 height 360
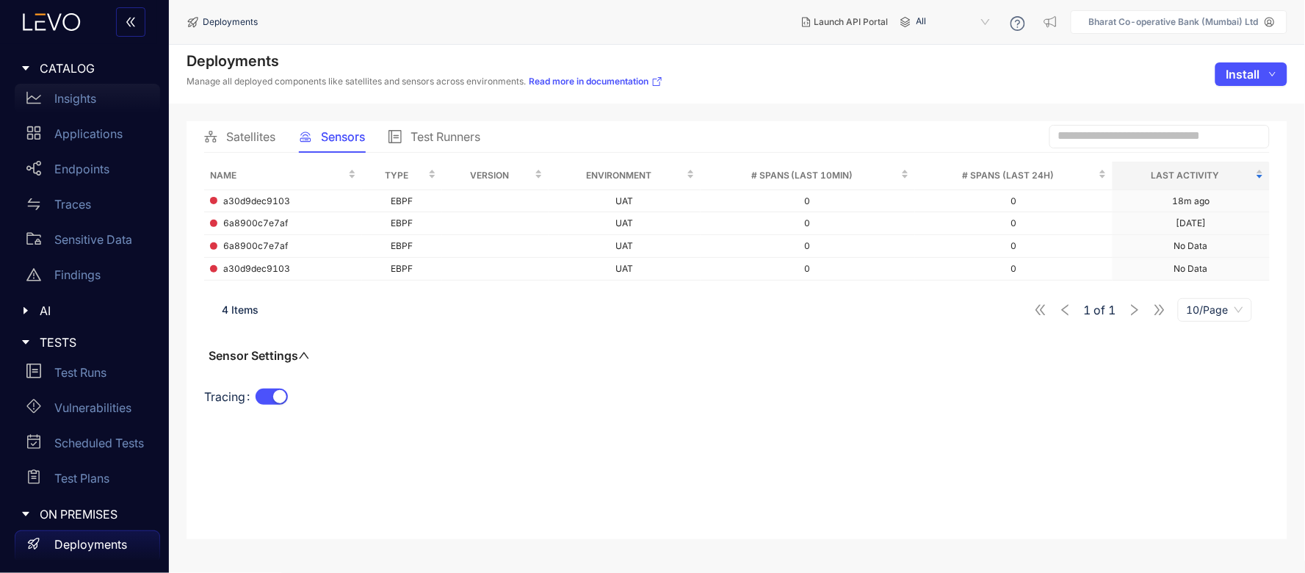
click at [72, 100] on p "Insights" at bounding box center [75, 98] width 42 height 13
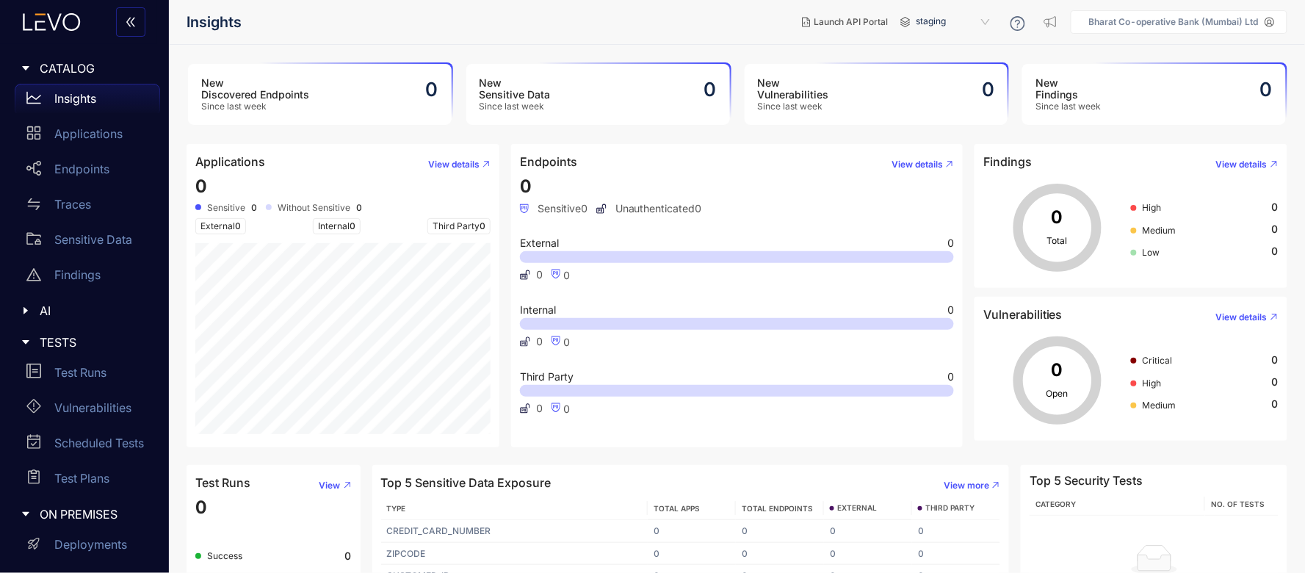
click at [358, 76] on div "New Discovered Endpoints Since last week 0" at bounding box center [320, 94] width 264 height 61
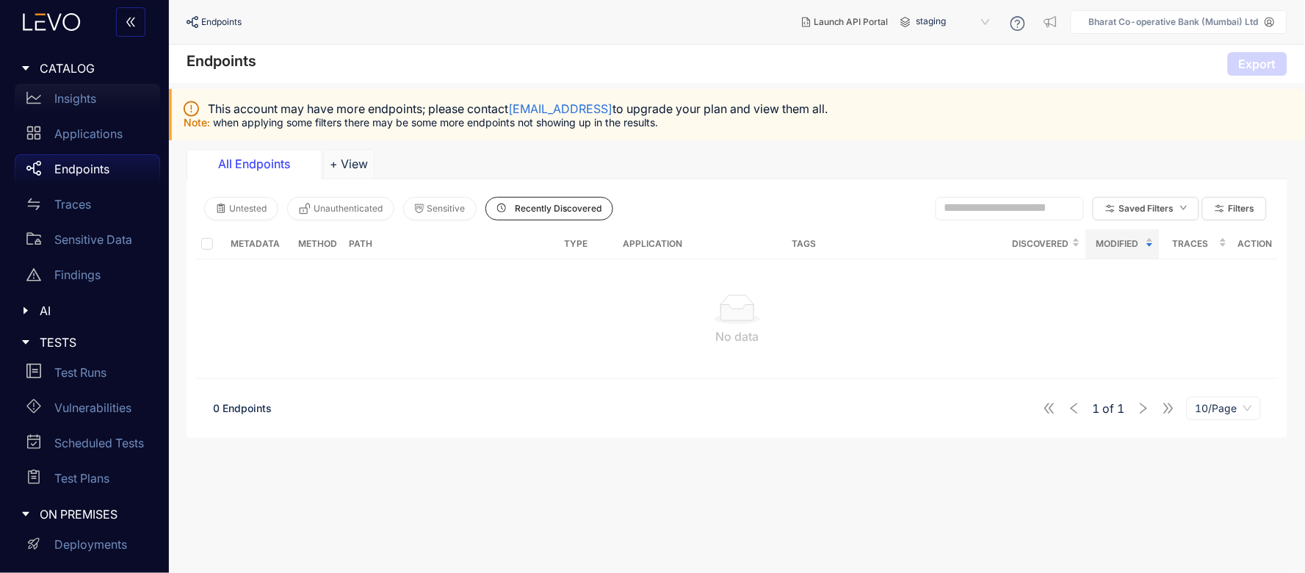
click at [91, 105] on p "Insights" at bounding box center [75, 98] width 42 height 13
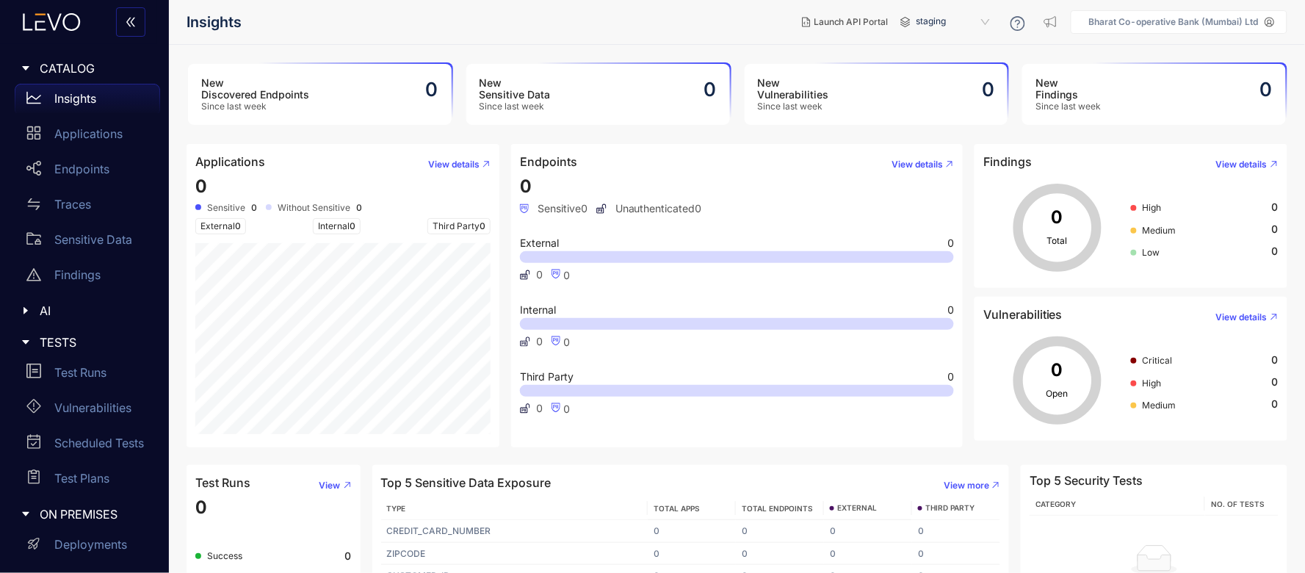
click at [252, 89] on h3 "New Discovered Endpoints" at bounding box center [255, 89] width 108 height 24
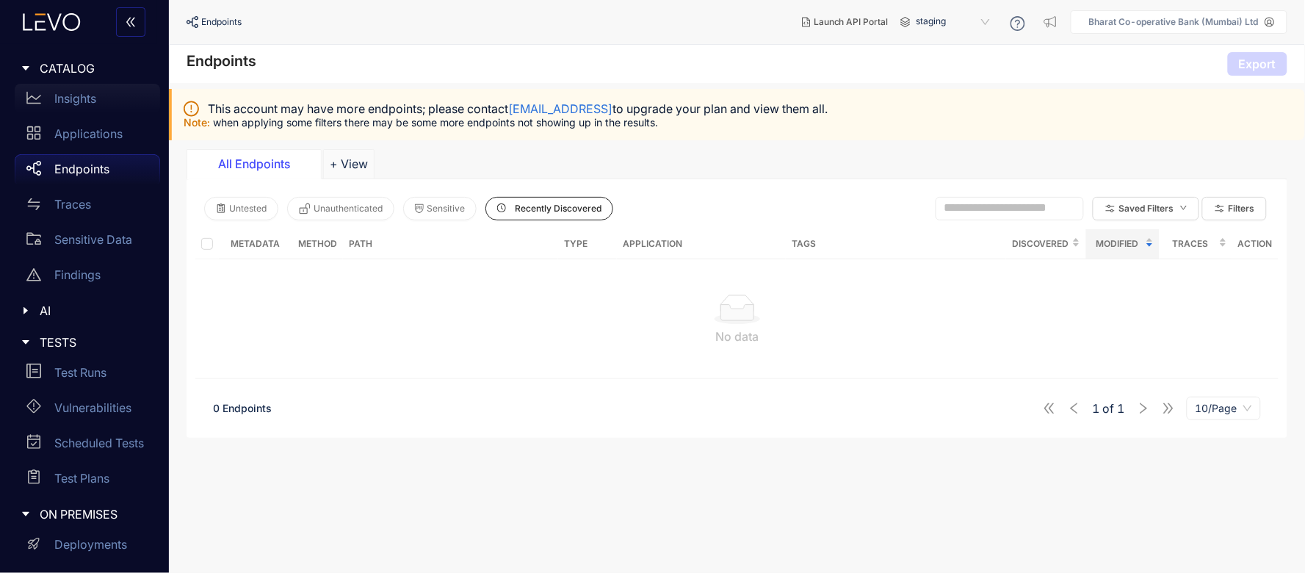
click at [77, 96] on p "Insights" at bounding box center [75, 98] width 42 height 13
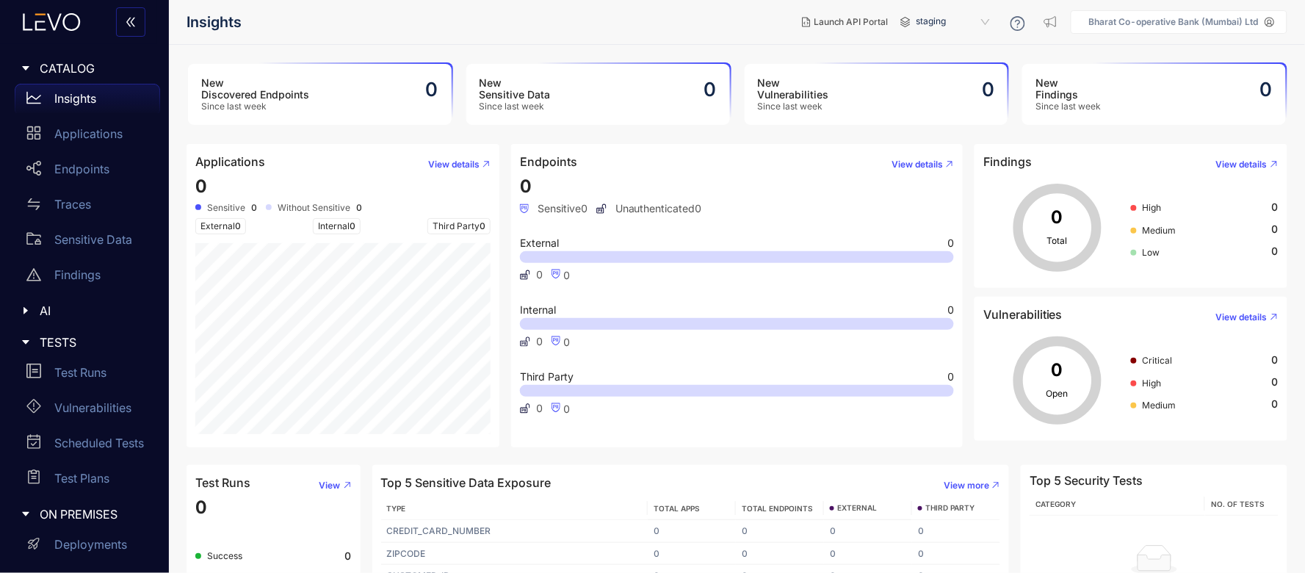
click at [1253, 30] on aside "Bharat Co-operative Bank (Mumbai) Ltd" at bounding box center [1179, 22] width 217 height 24
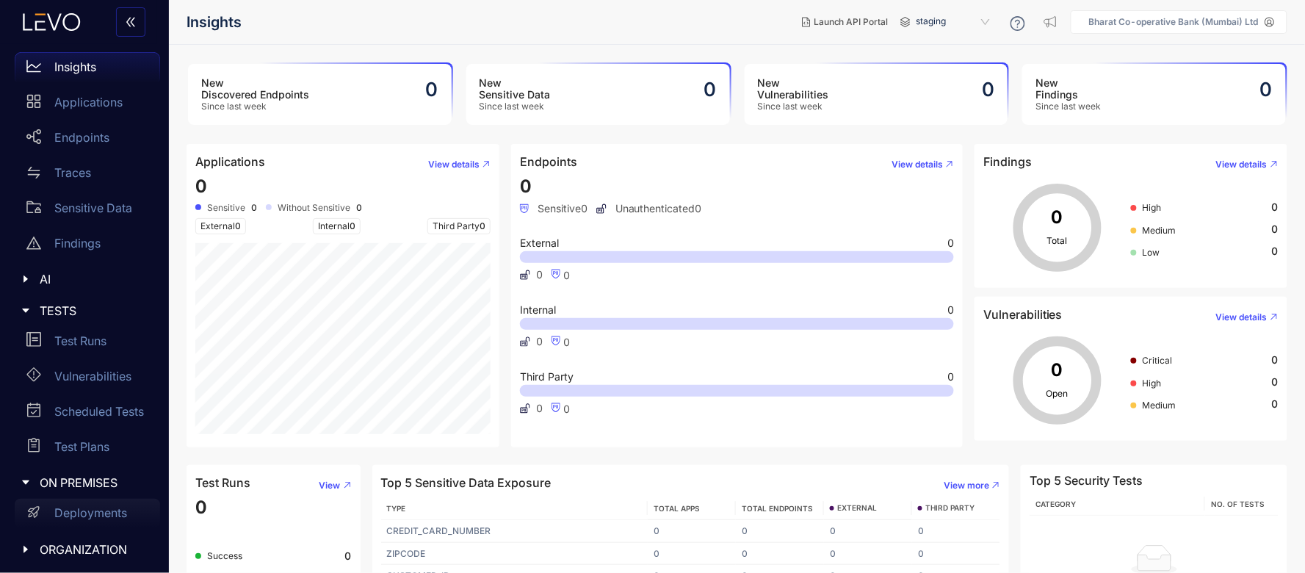
click at [76, 509] on p "Deployments" at bounding box center [90, 512] width 73 height 13
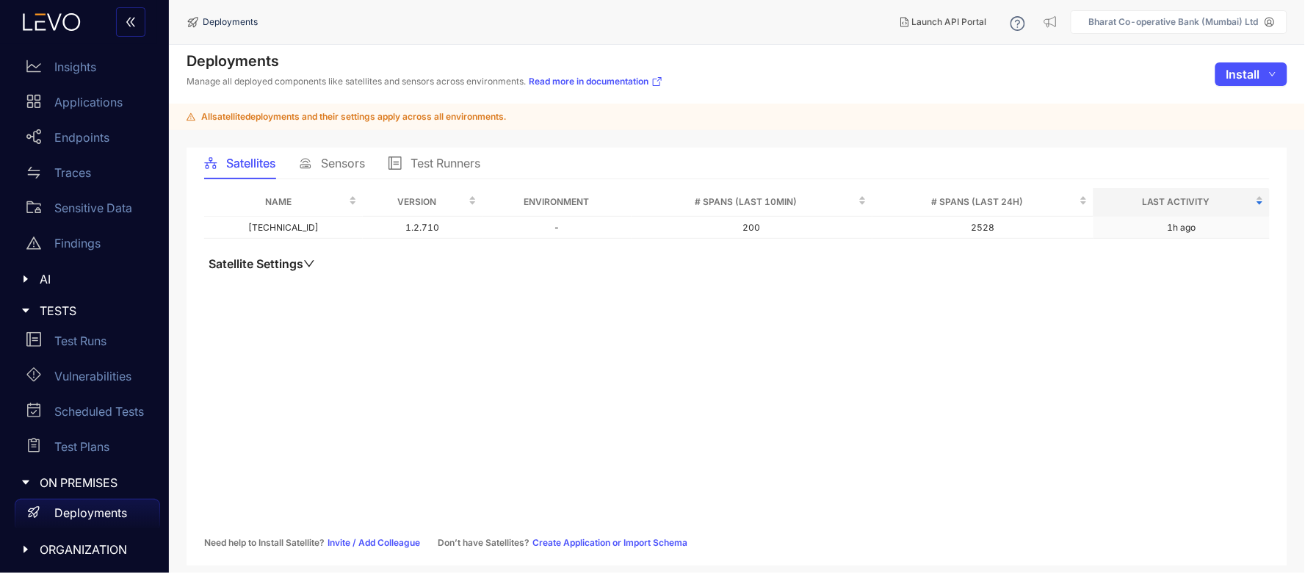
click at [354, 167] on span "Sensors" at bounding box center [343, 162] width 44 height 13
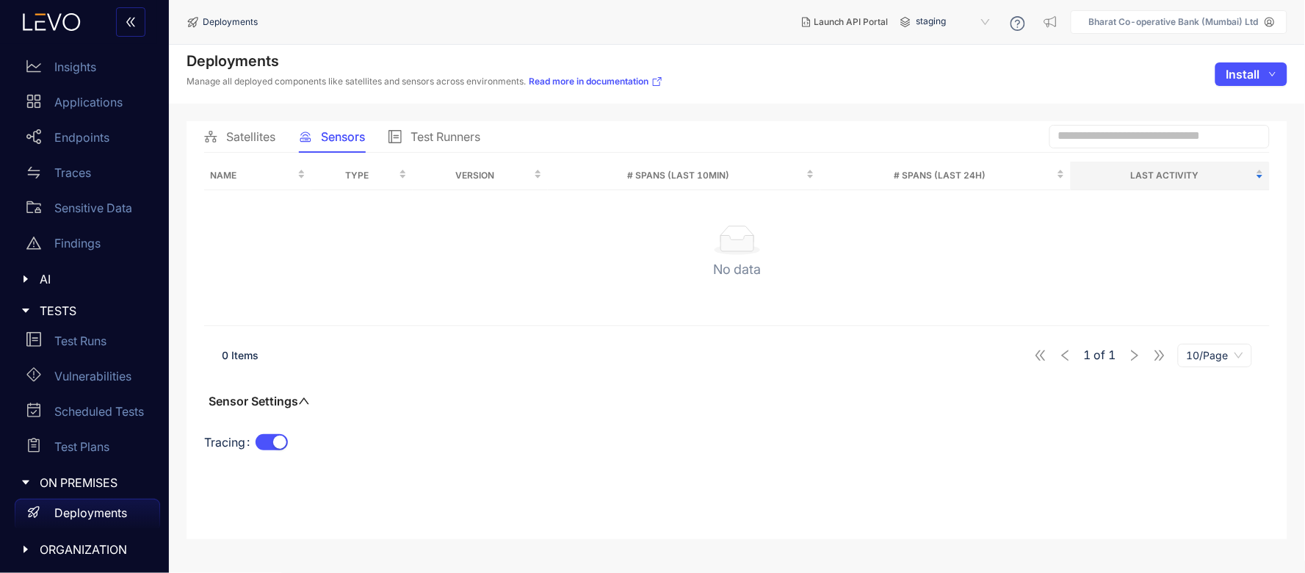
click at [939, 39] on header "Deployments Launch API Portal staging Bharat Co-operative Bank (Mumbai) Ltd" at bounding box center [737, 22] width 1101 height 44
click at [937, 28] on span "staging" at bounding box center [955, 22] width 76 height 24
click at [937, 54] on div "All" at bounding box center [961, 46] width 88 height 19
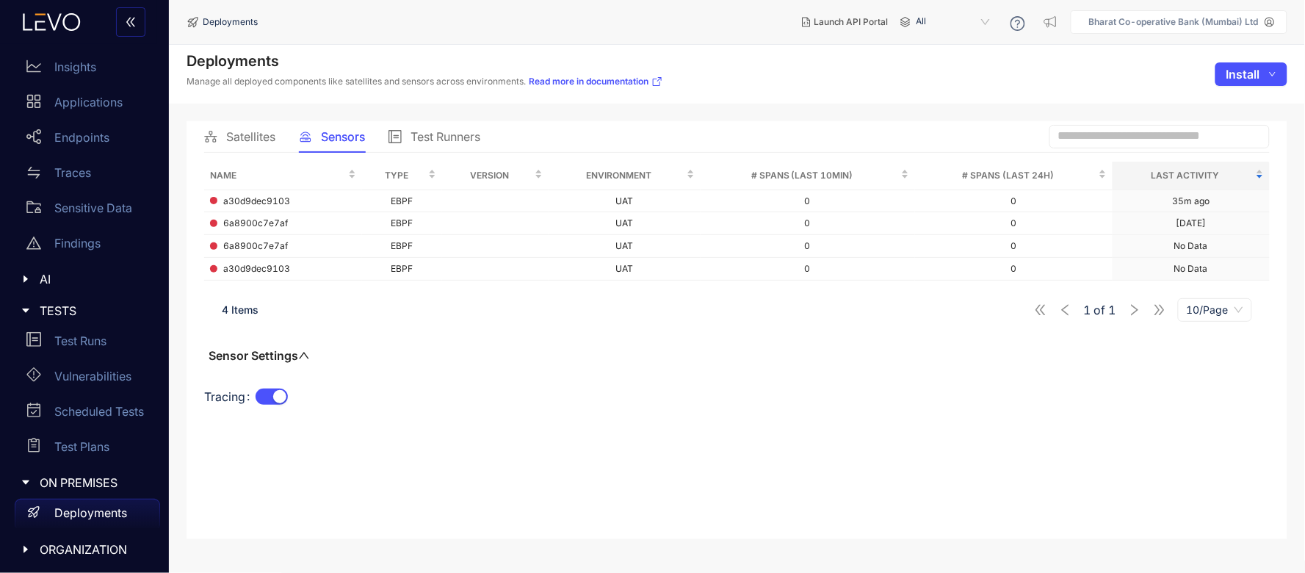
click at [310, 357] on icon "up" at bounding box center [304, 356] width 12 height 12
click at [310, 357] on icon "down" at bounding box center [304, 356] width 12 height 12
click at [62, 28] on icon at bounding box center [52, 22] width 80 height 18
click at [61, 17] on icon at bounding box center [52, 22] width 80 height 18
click at [74, 59] on div "Insights" at bounding box center [87, 66] width 145 height 29
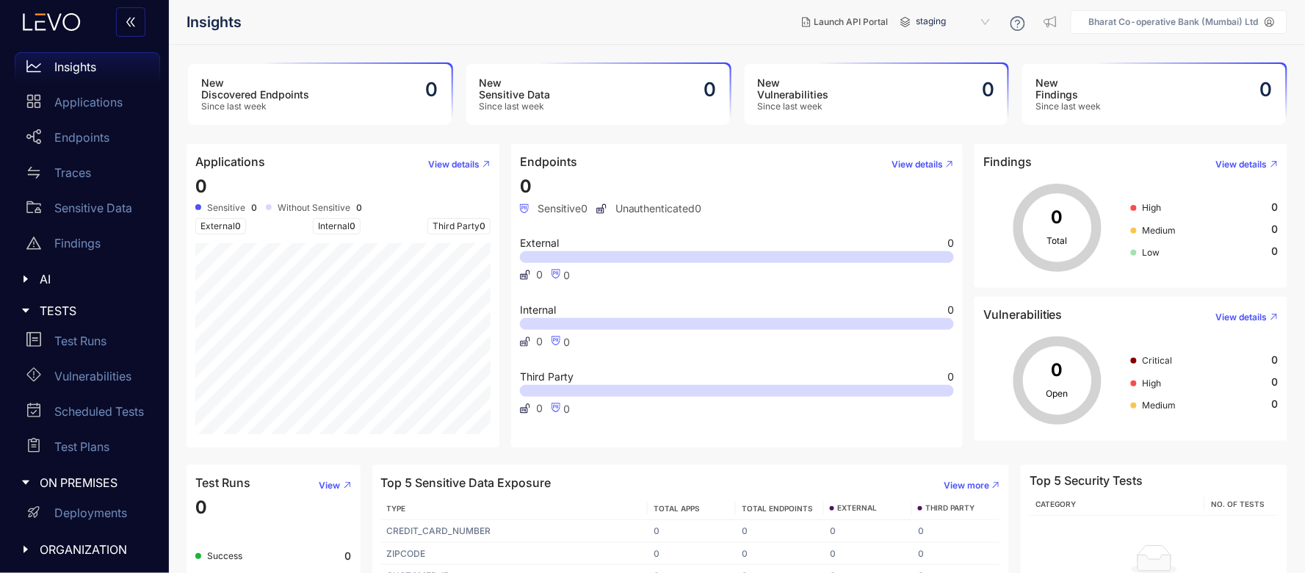
click at [1222, 25] on p "Bharat Co-operative Bank (Mumbai) Ltd" at bounding box center [1174, 22] width 170 height 10
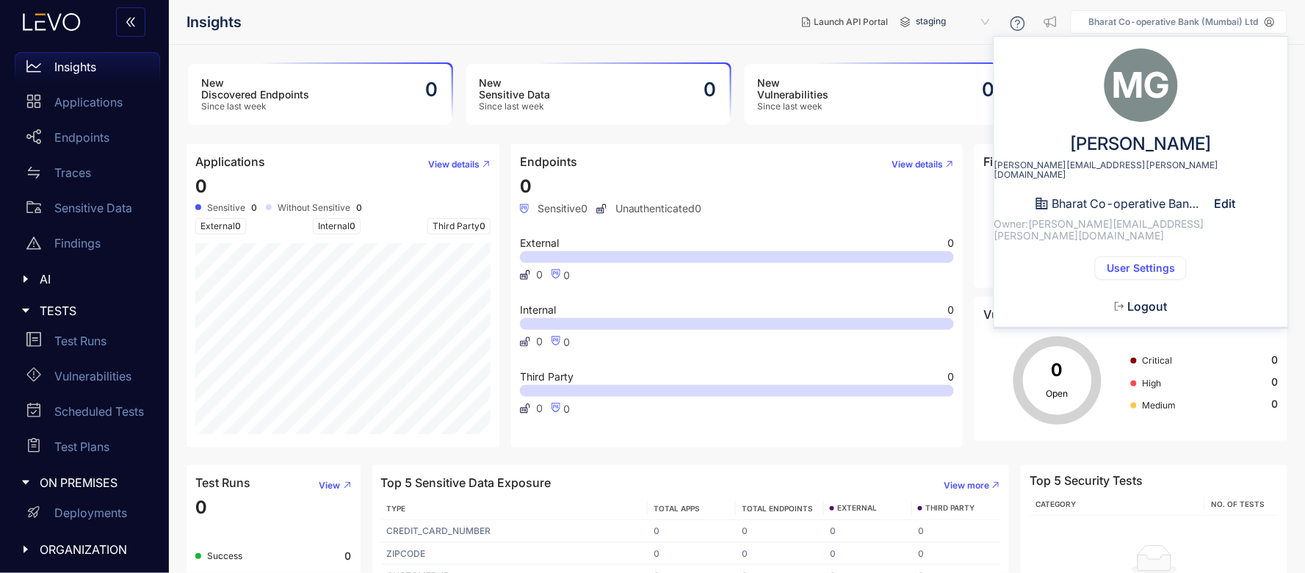
click at [1139, 300] on span "Logout" at bounding box center [1147, 306] width 40 height 13
